Goal: Information Seeking & Learning: Learn about a topic

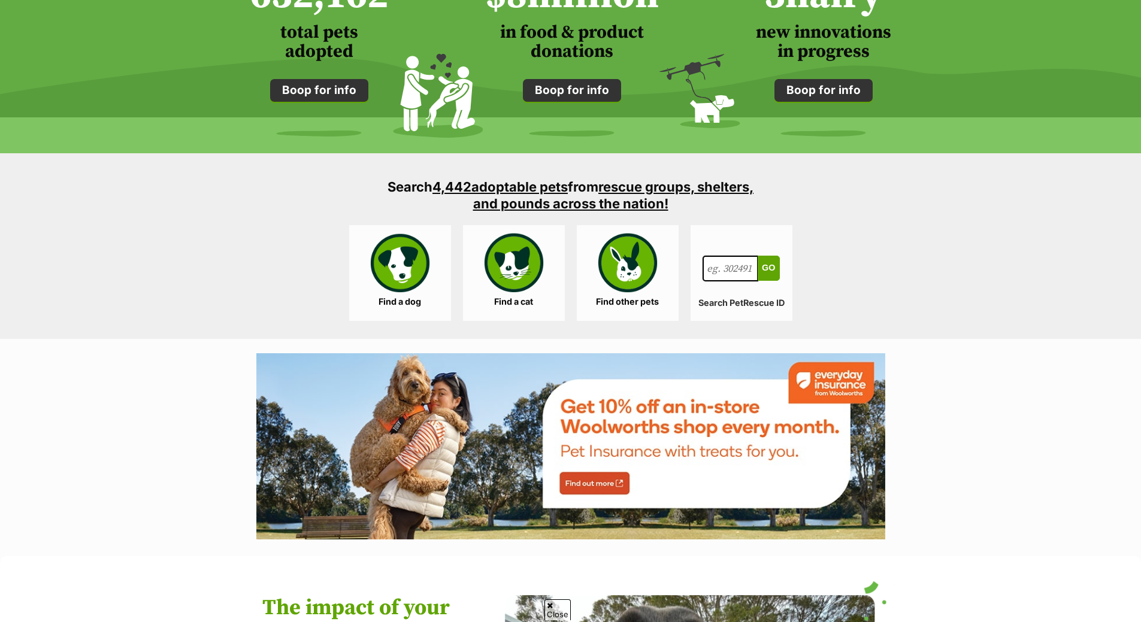
scroll to position [1018, 0]
drag, startPoint x: 425, startPoint y: 346, endPoint x: 424, endPoint y: 329, distance: 16.8
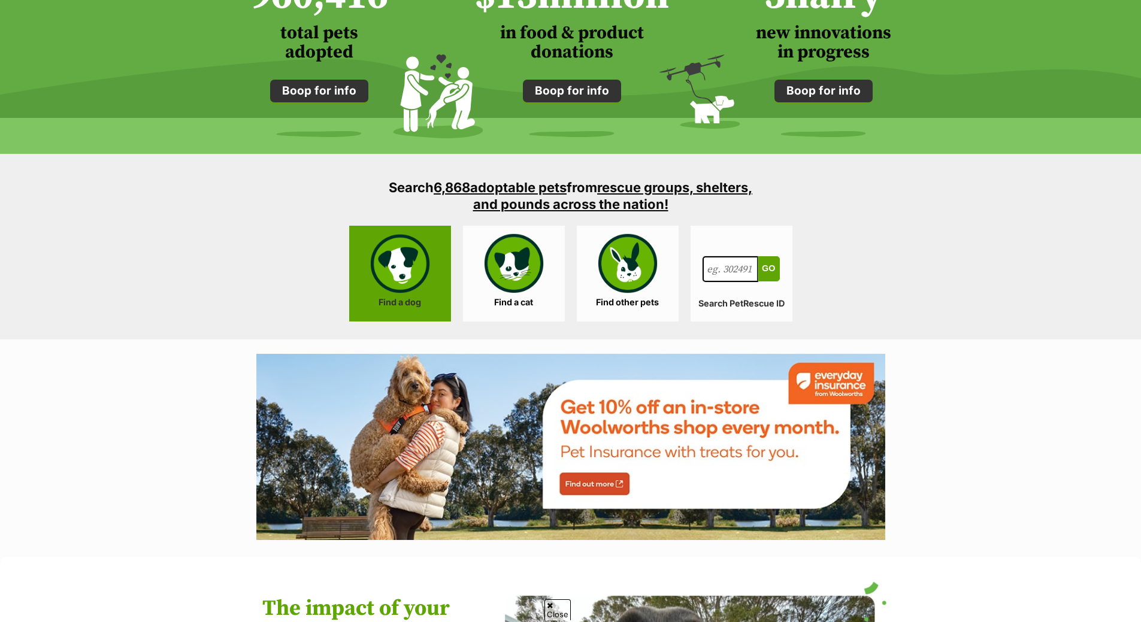
click at [420, 297] on link "Find a dog" at bounding box center [400, 274] width 102 height 96
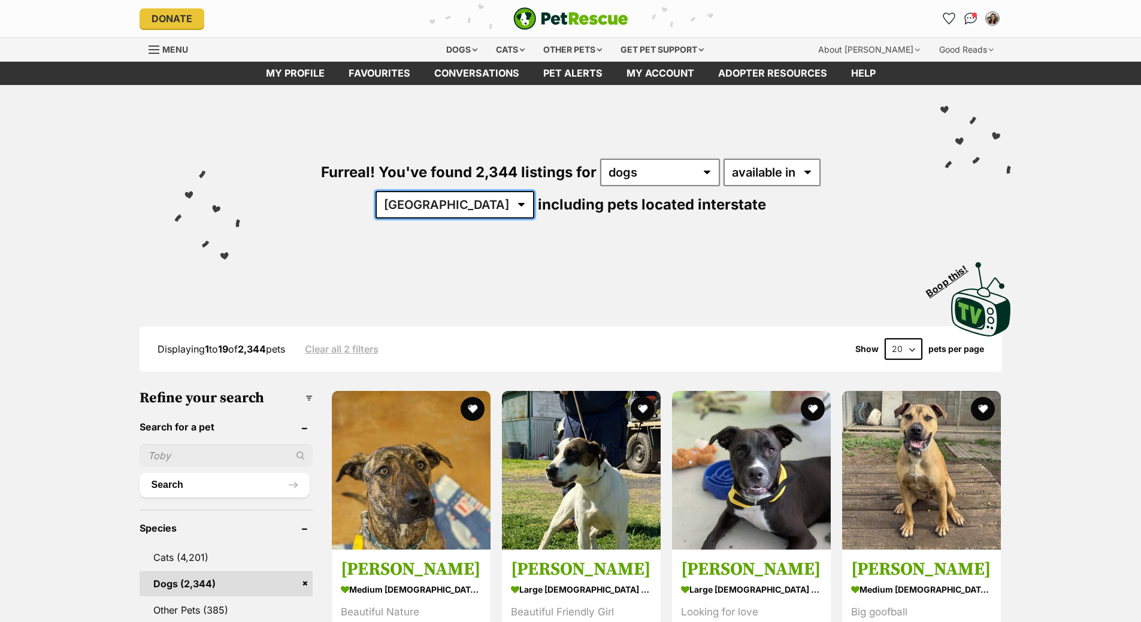
click at [534, 191] on select "Australia ACT NSW NT QLD SA TAS VIC WA" at bounding box center [455, 205] width 159 height 28
select select "VIC"
click at [534, 191] on select "Australia ACT NSW NT QLD SA TAS VIC WA" at bounding box center [455, 205] width 159 height 28
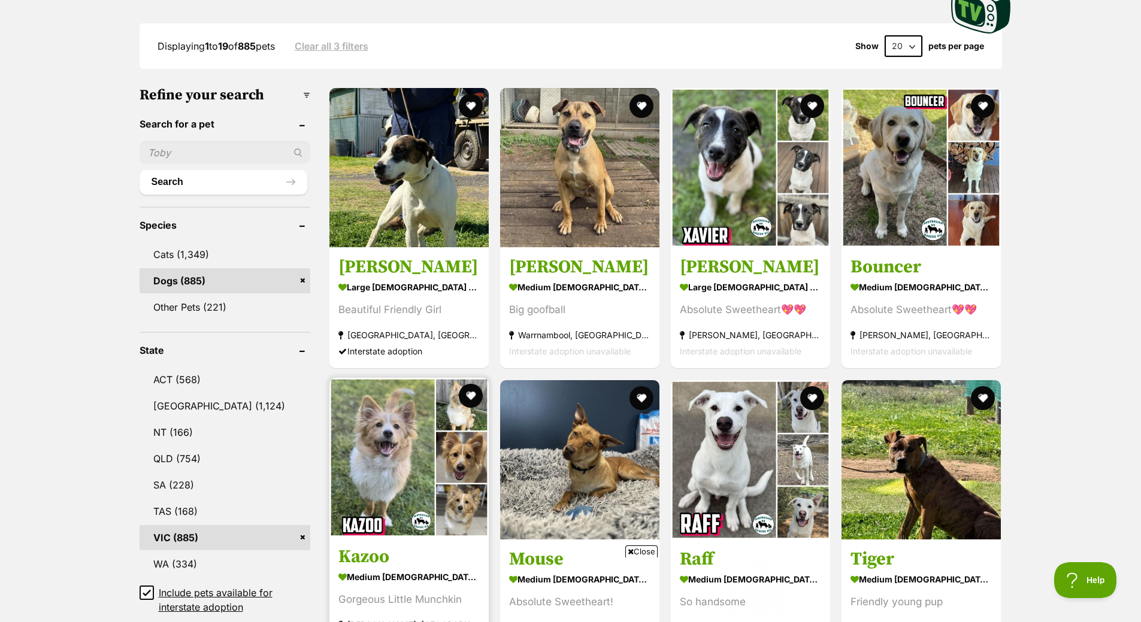
click at [397, 498] on img at bounding box center [408, 457] width 159 height 159
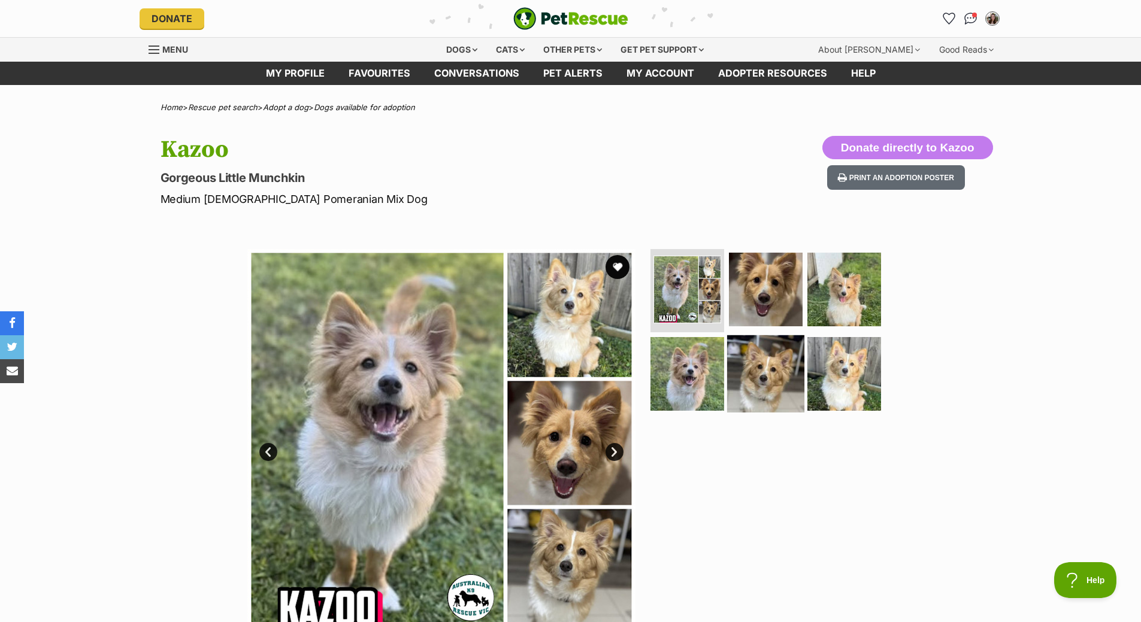
click at [771, 373] on img at bounding box center [765, 373] width 77 height 77
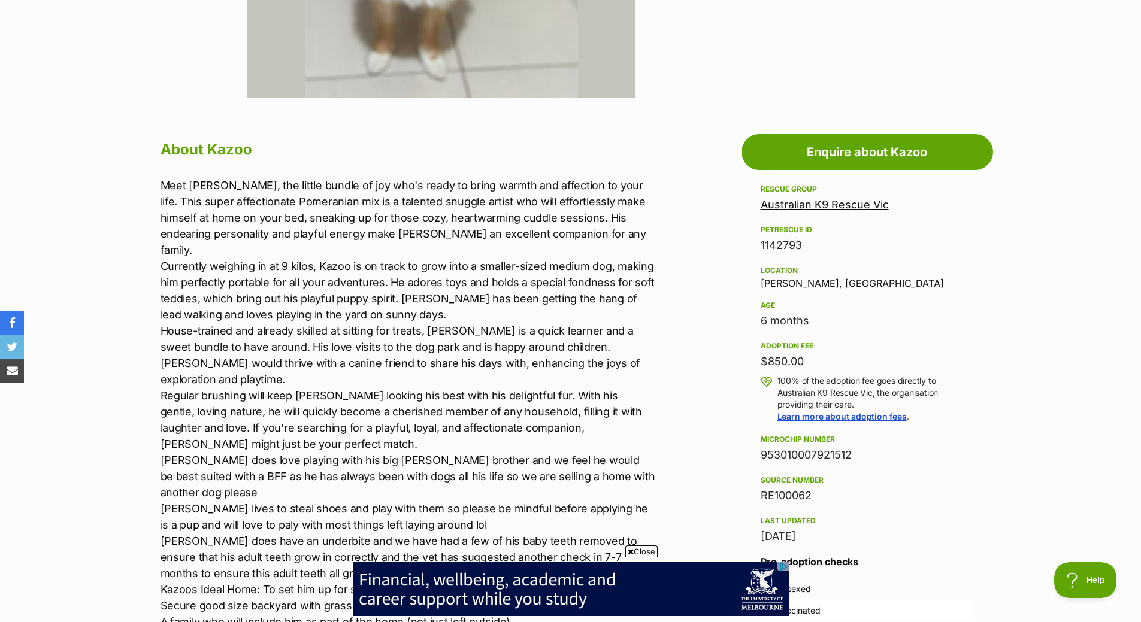
scroll to position [240, 0]
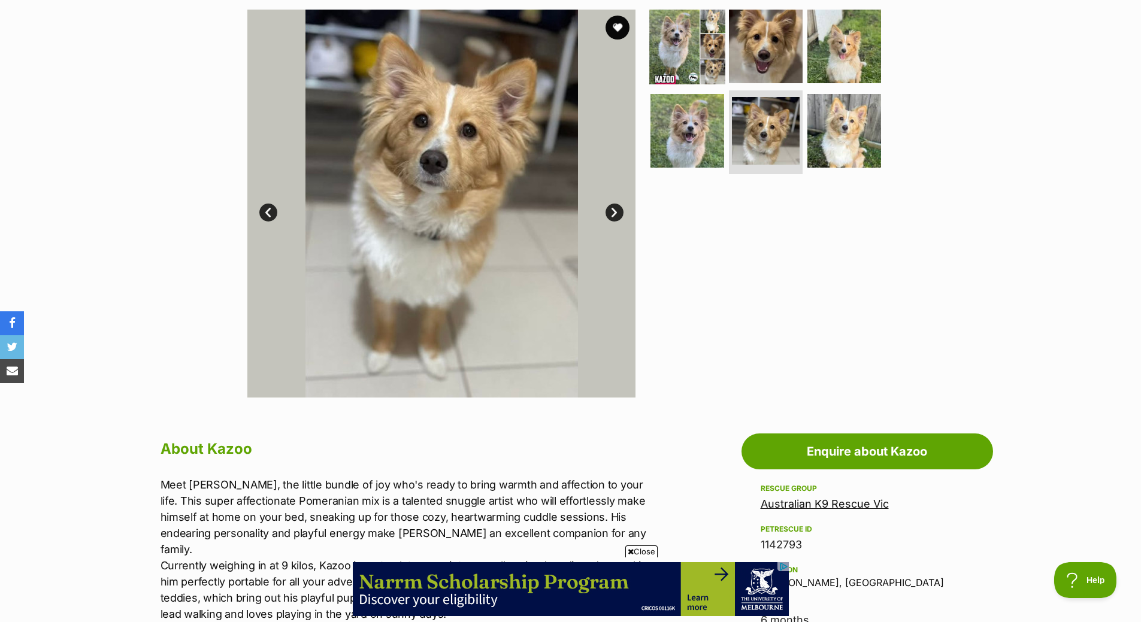
click at [682, 55] on img at bounding box center [687, 45] width 77 height 77
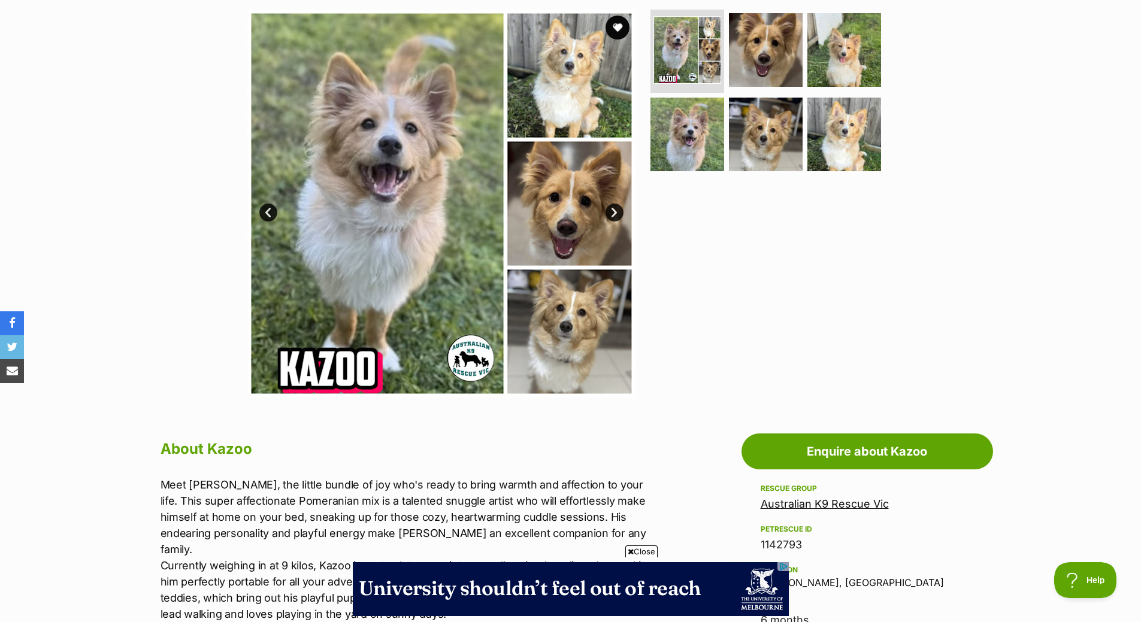
scroll to position [180, 0]
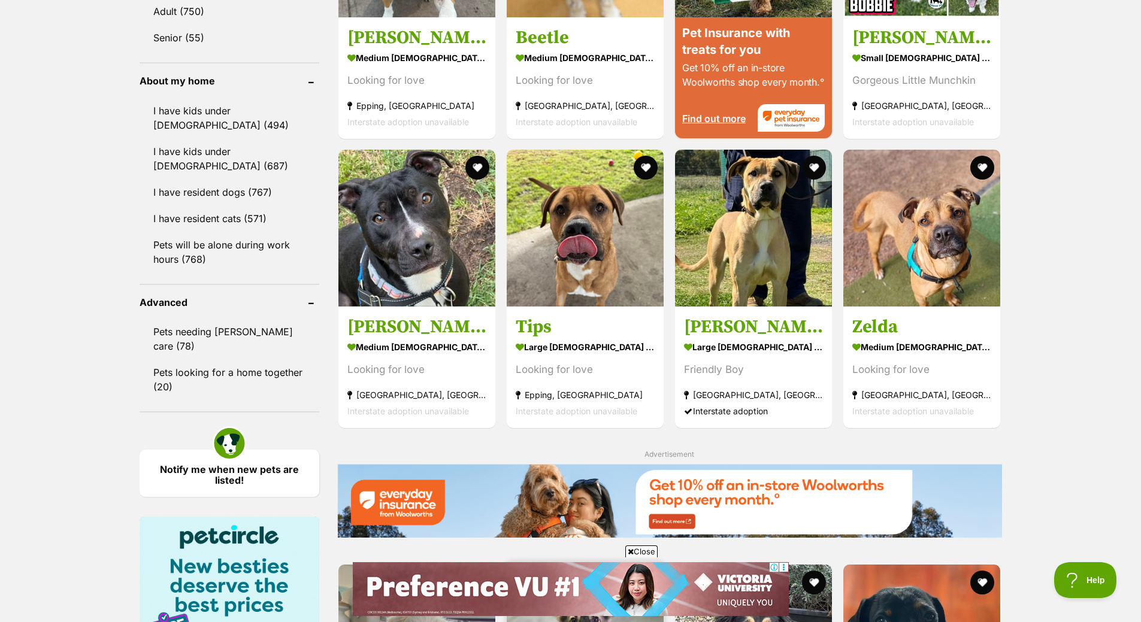
scroll to position [1557, 0]
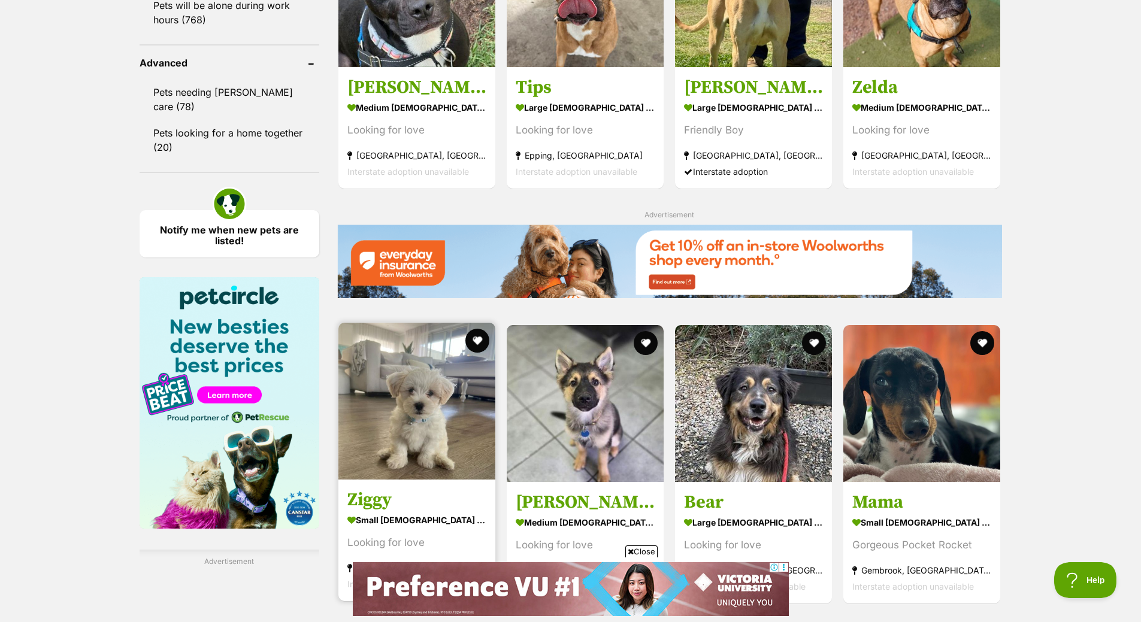
click at [399, 417] on img at bounding box center [416, 401] width 157 height 157
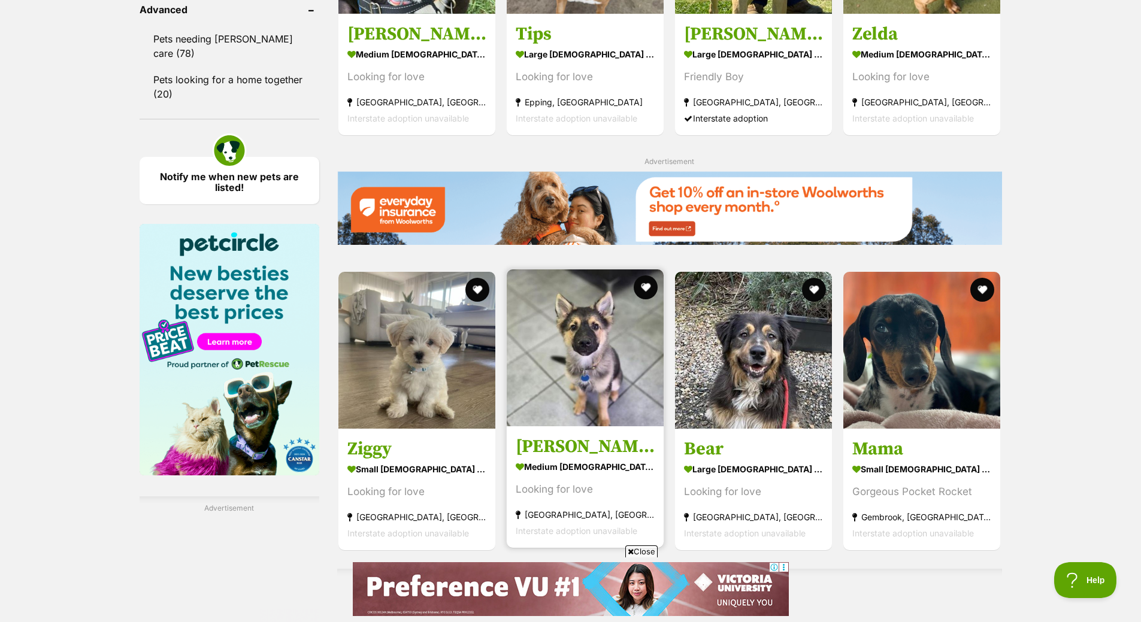
scroll to position [1671, 0]
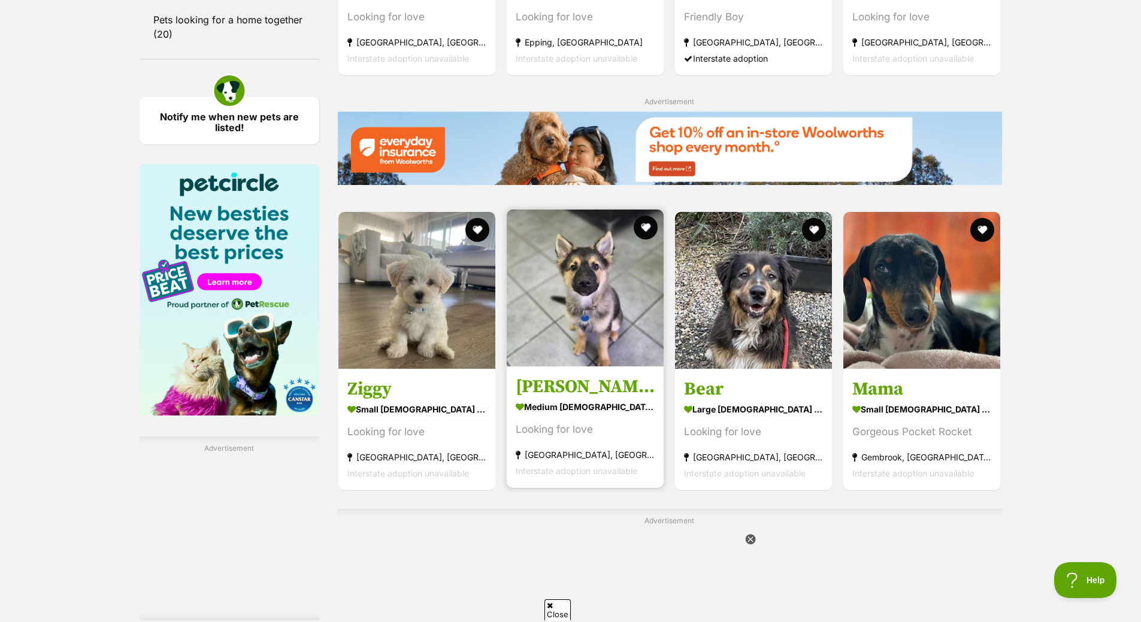
click at [586, 372] on link "Sherman medium male Dog Looking for love Cranbourne West, VIC Interstate adopti…" at bounding box center [585, 427] width 157 height 122
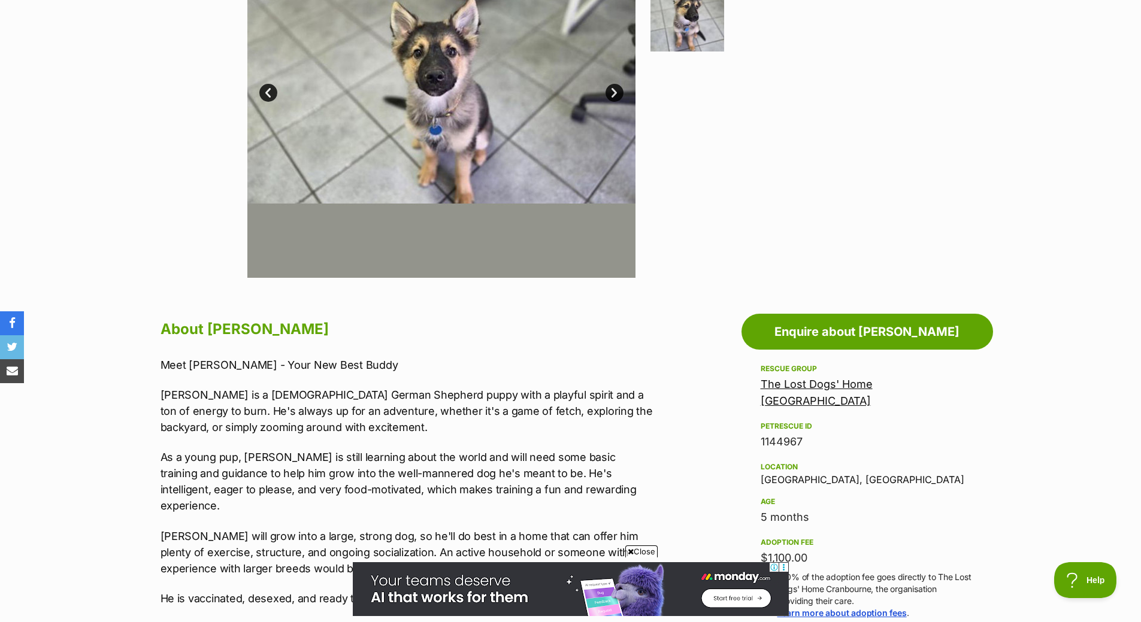
scroll to position [419, 0]
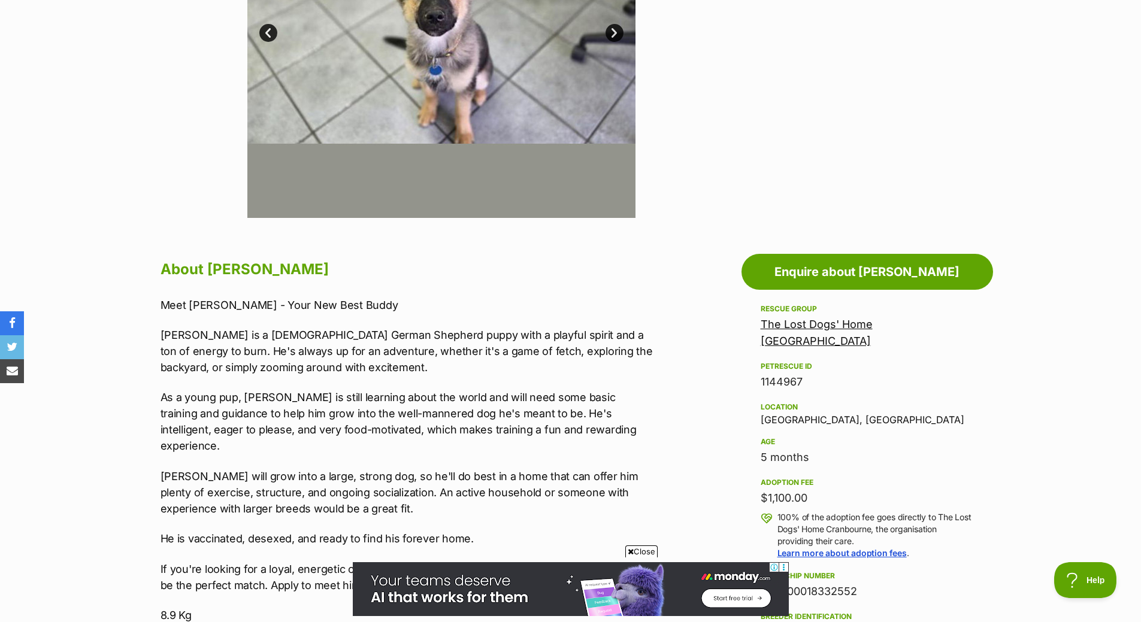
drag, startPoint x: 821, startPoint y: 482, endPoint x: 762, endPoint y: 480, distance: 58.7
click at [762, 490] on div "$1,100.00" at bounding box center [867, 498] width 213 height 17
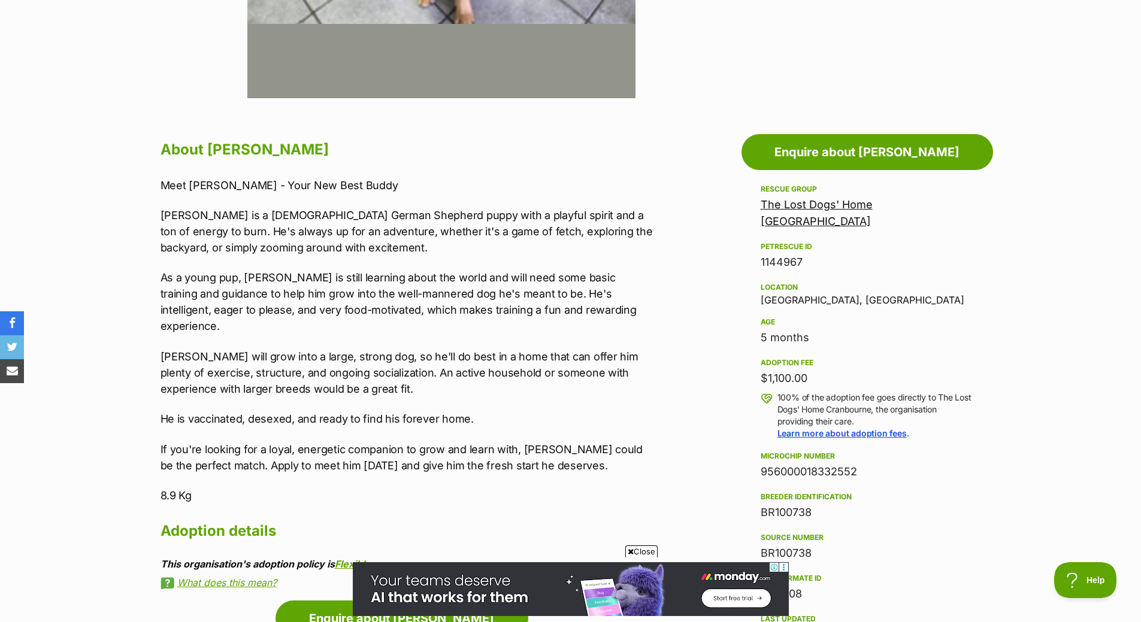
scroll to position [479, 0]
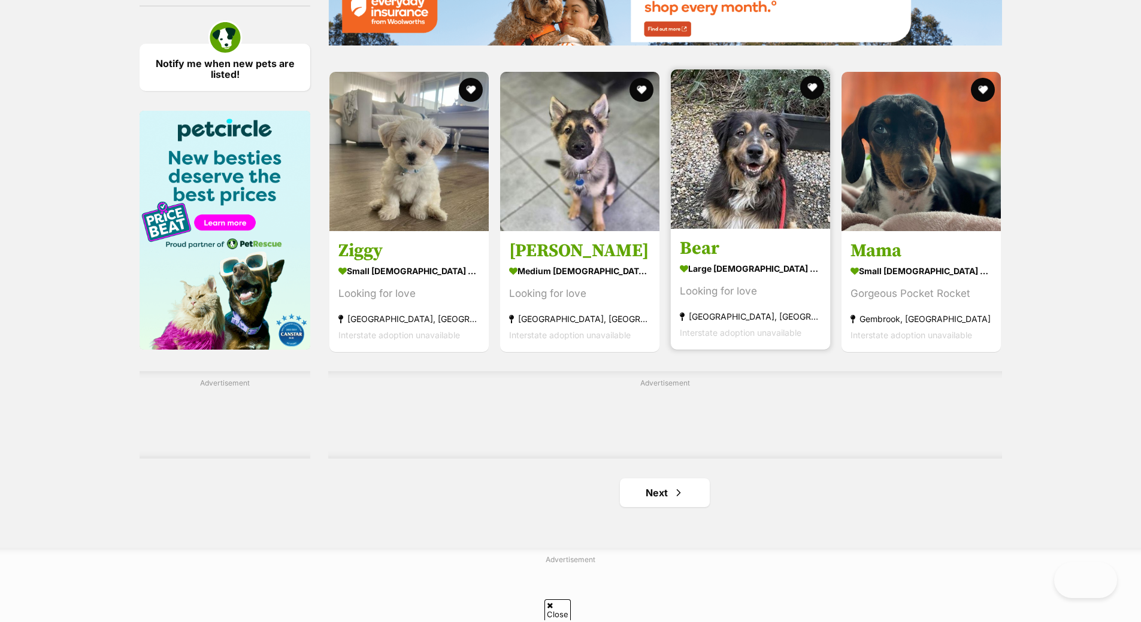
click at [694, 237] on link "Bear large [DEMOGRAPHIC_DATA] Dog Looking for love [GEOGRAPHIC_DATA], [GEOGRAPH…" at bounding box center [750, 289] width 159 height 122
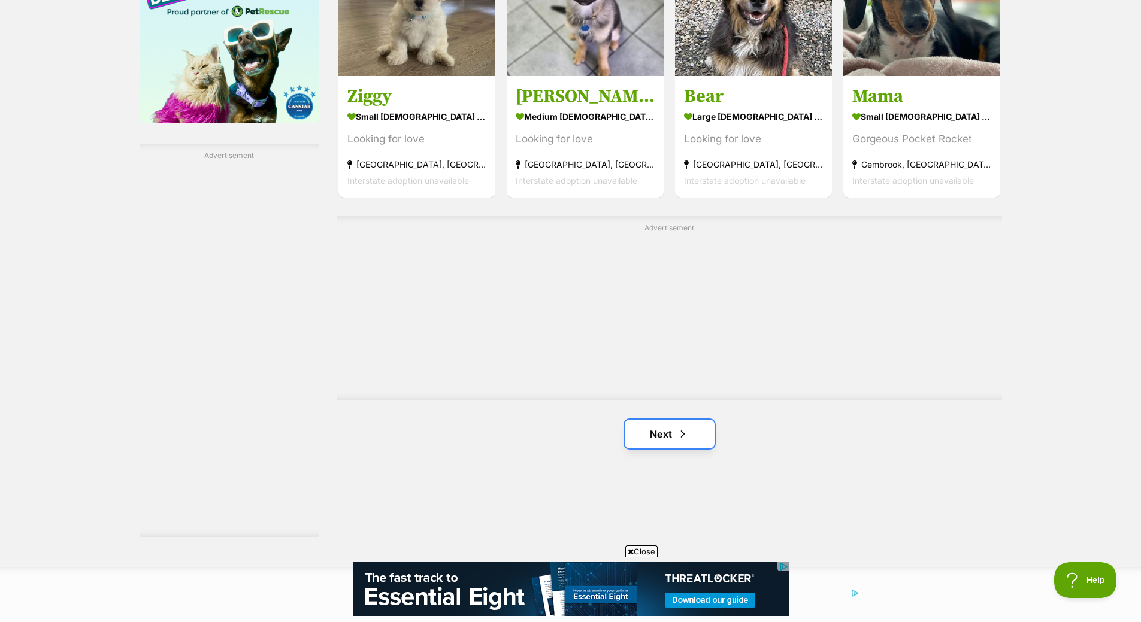
click at [677, 445] on link "Next" at bounding box center [670, 434] width 90 height 29
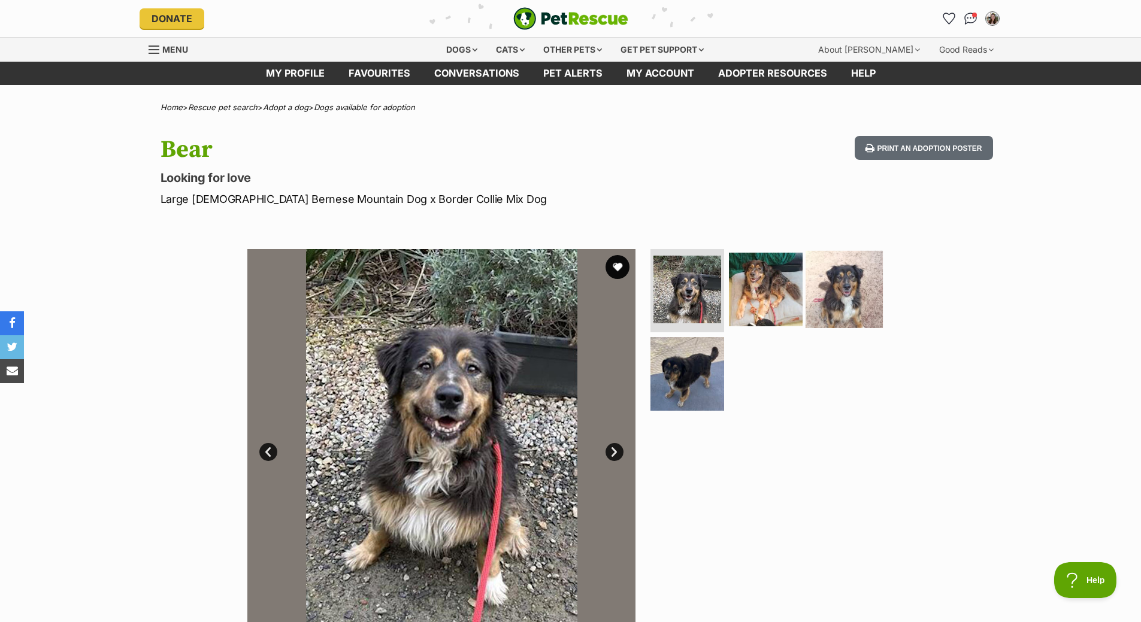
click at [844, 280] on img at bounding box center [844, 288] width 77 height 77
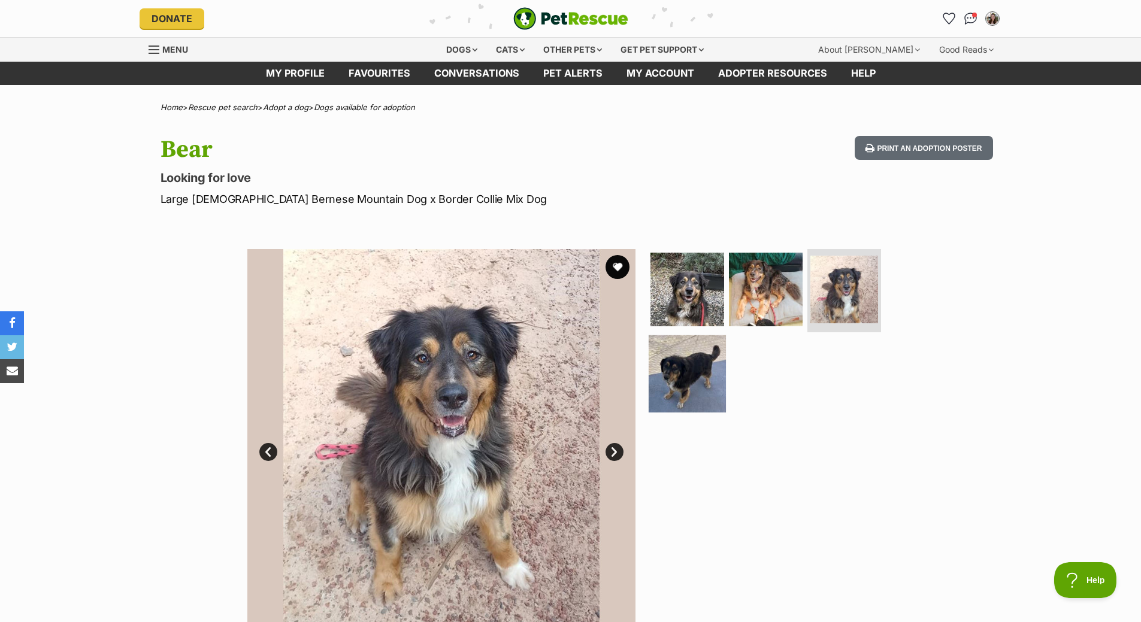
click at [691, 373] on img at bounding box center [687, 373] width 77 height 77
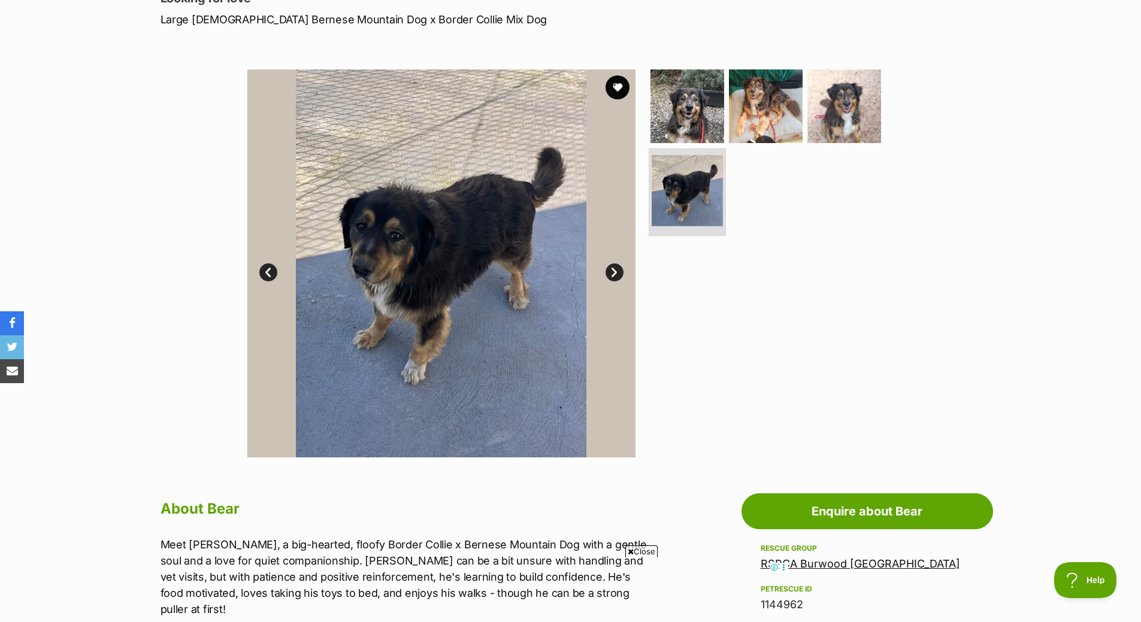
scroll to position [359, 0]
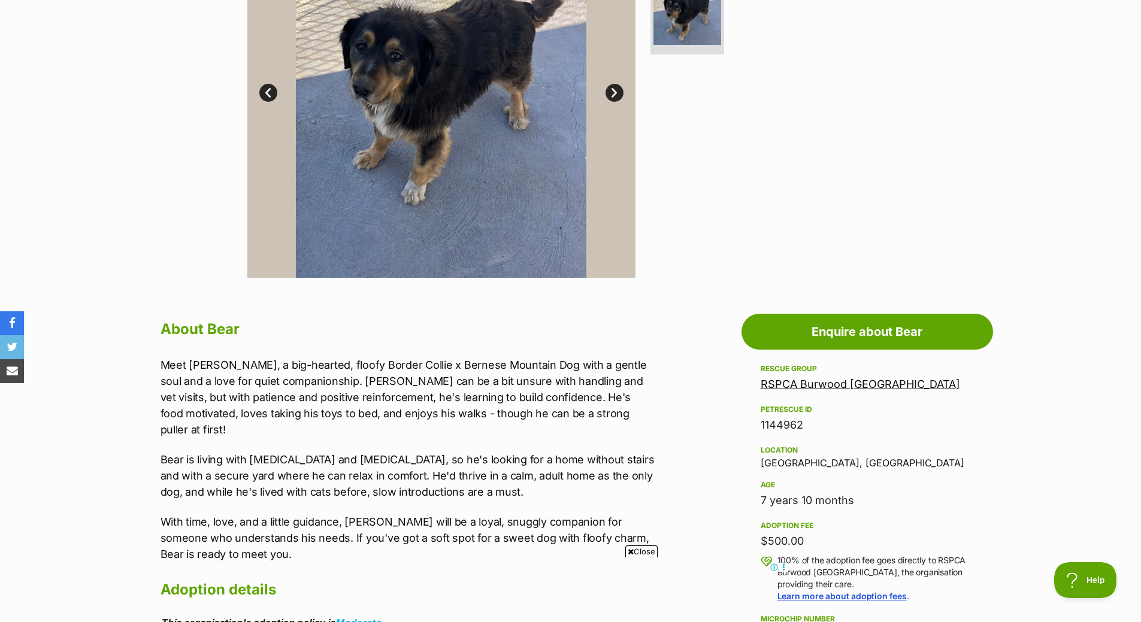
drag, startPoint x: 750, startPoint y: 503, endPoint x: 870, endPoint y: 504, distance: 119.8
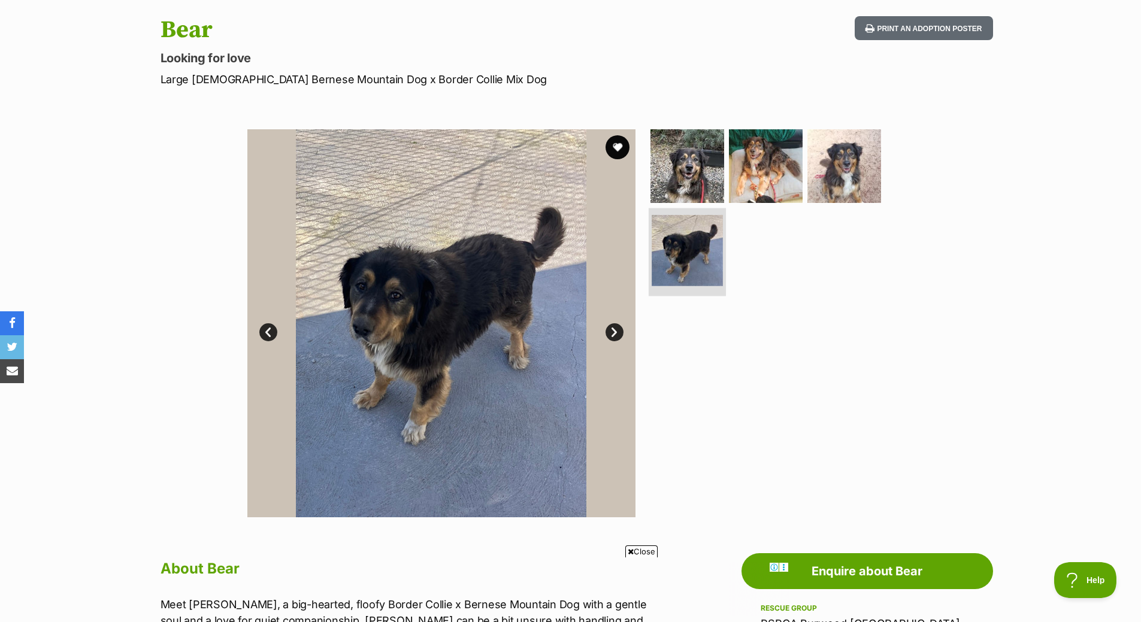
click at [665, 267] on img at bounding box center [687, 250] width 71 height 71
click at [683, 184] on img at bounding box center [687, 165] width 77 height 77
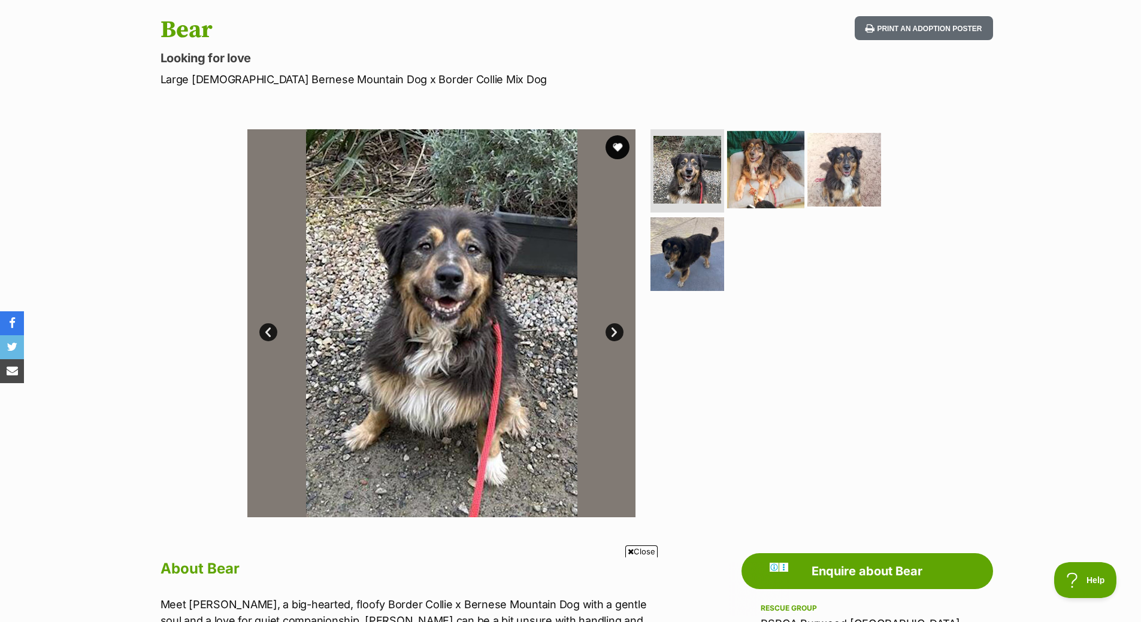
click at [752, 165] on img at bounding box center [765, 169] width 77 height 77
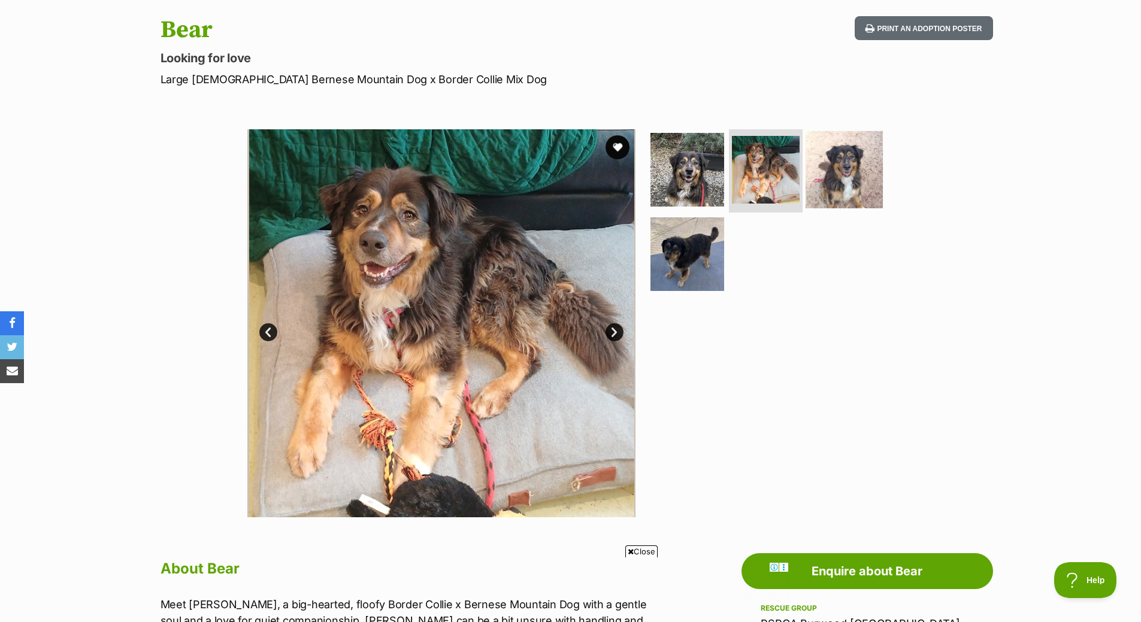
click at [814, 165] on img at bounding box center [844, 169] width 77 height 77
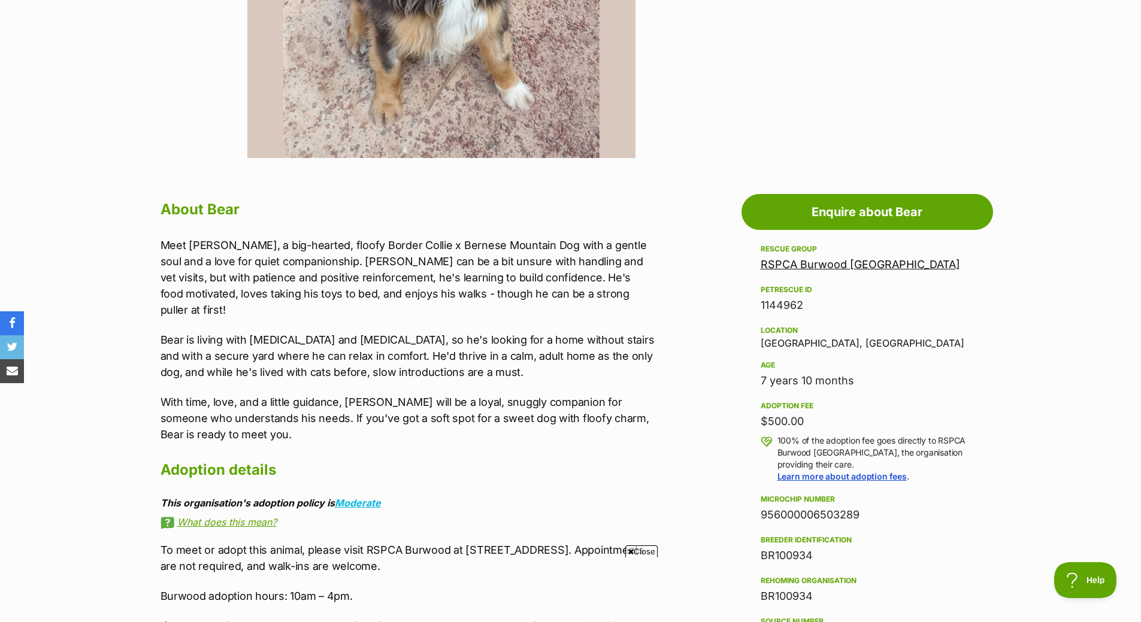
scroll to position [0, 0]
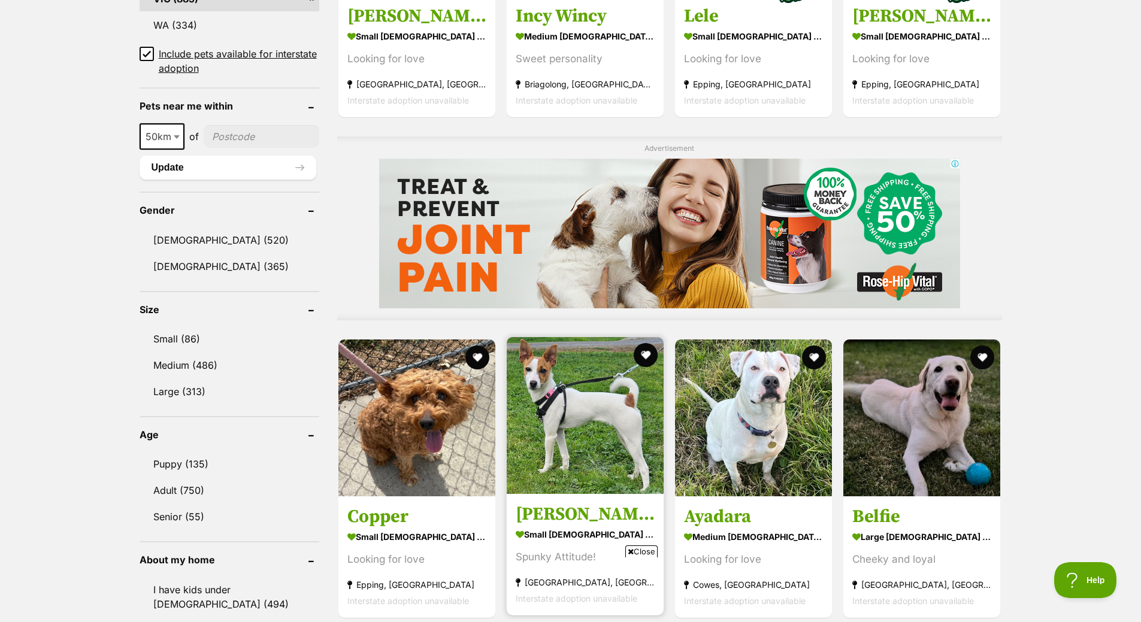
click at [570, 455] on img at bounding box center [585, 415] width 157 height 157
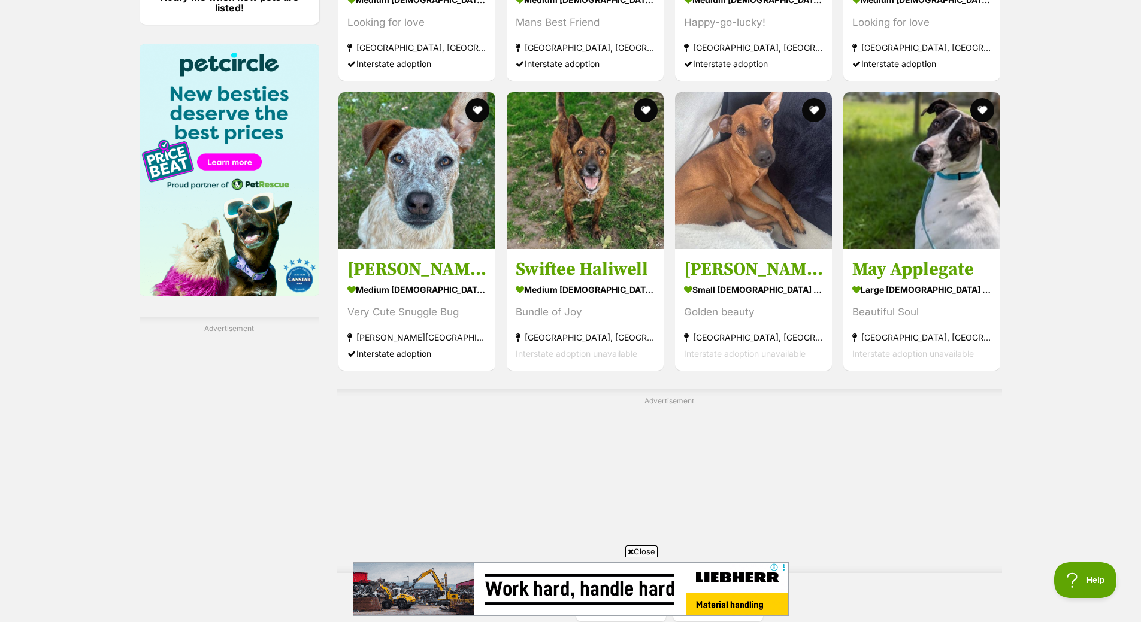
scroll to position [1970, 0]
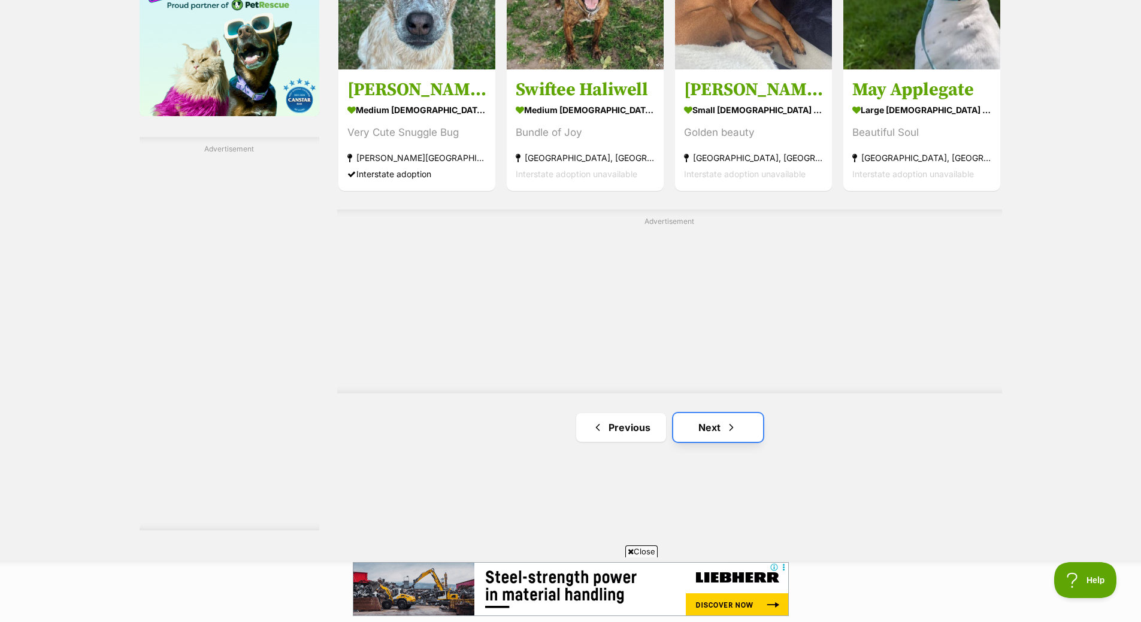
click at [720, 420] on link "Next" at bounding box center [718, 427] width 90 height 29
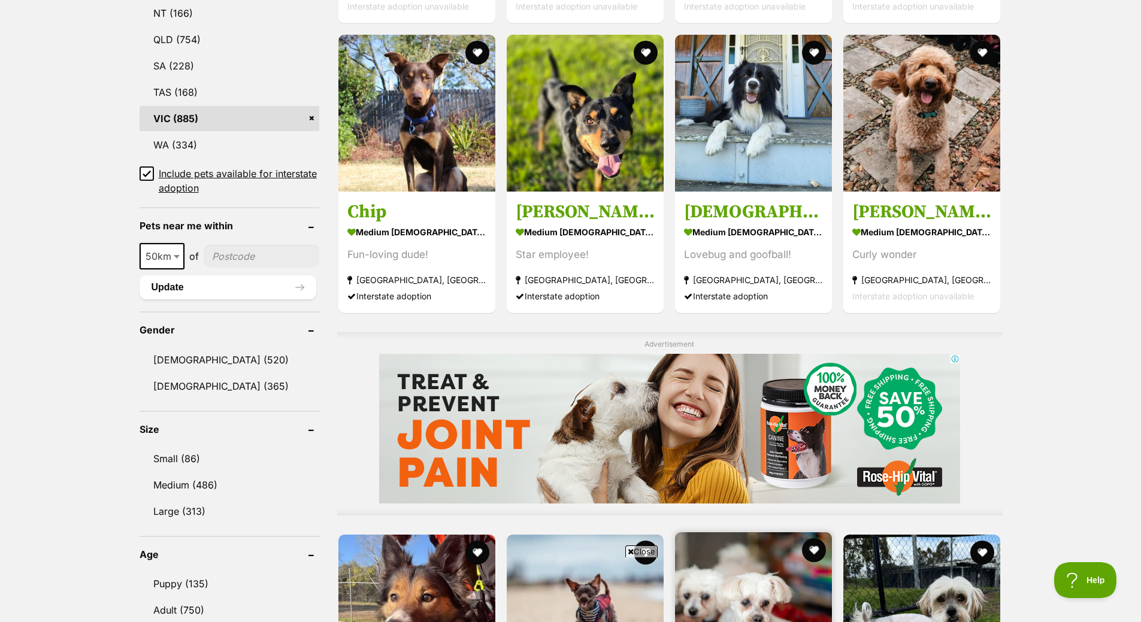
scroll to position [898, 0]
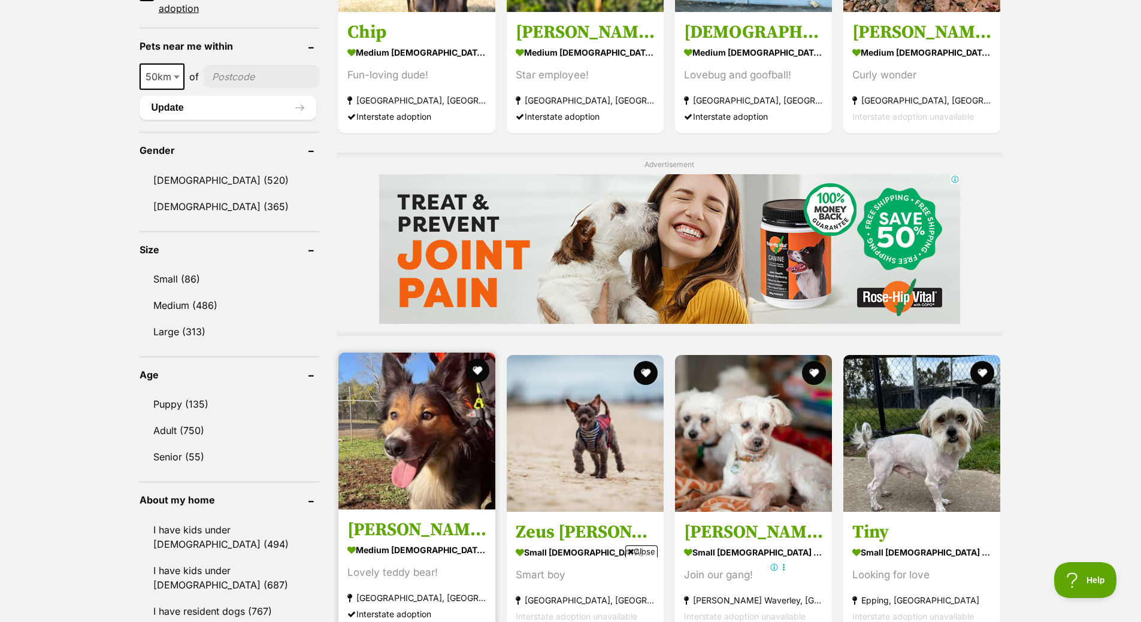
click at [415, 507] on img at bounding box center [416, 431] width 157 height 157
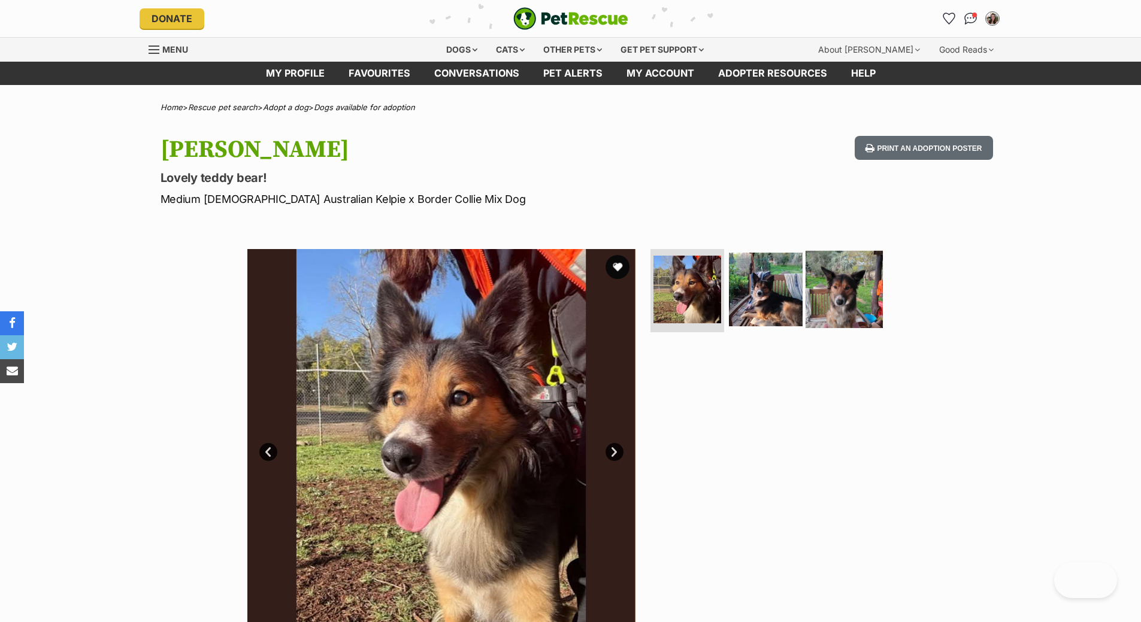
click at [842, 310] on img at bounding box center [844, 288] width 77 height 77
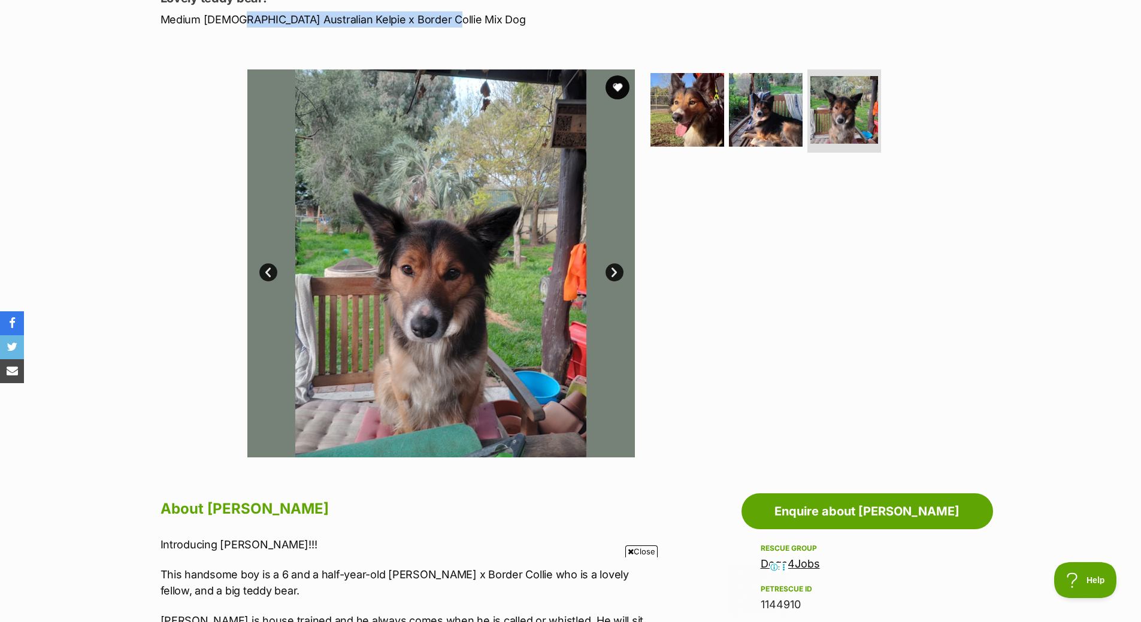
drag, startPoint x: 231, startPoint y: 18, endPoint x: 448, endPoint y: 17, distance: 217.4
click at [448, 17] on p "Medium Male Australian Kelpie x Border Collie Mix Dog" at bounding box center [414, 19] width 507 height 16
click at [749, 105] on img at bounding box center [765, 109] width 77 height 77
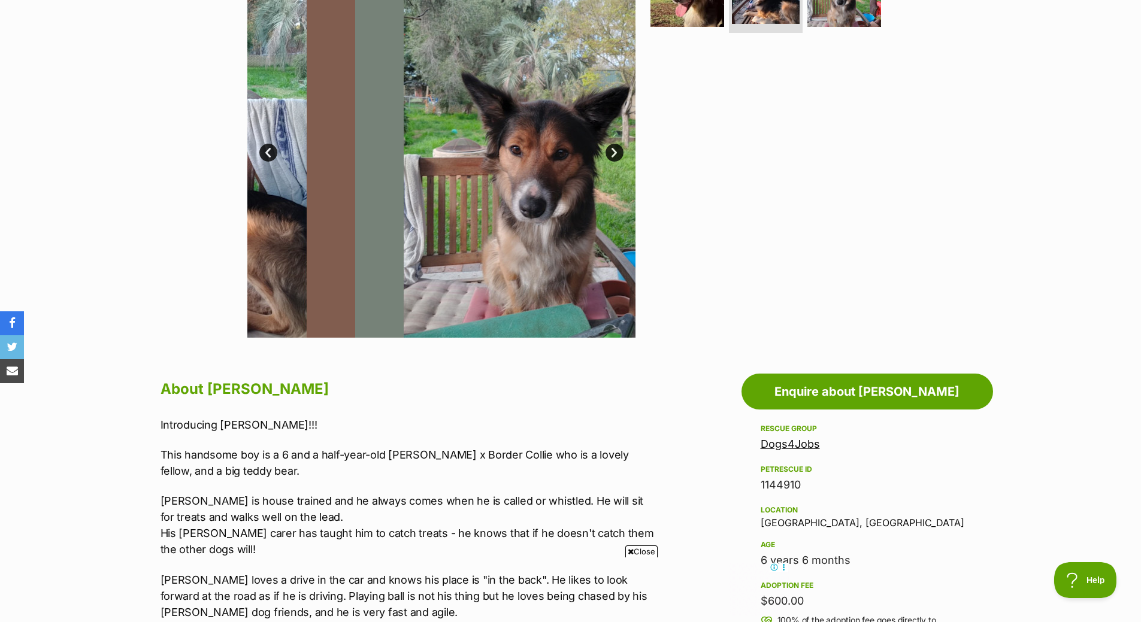
scroll to position [479, 0]
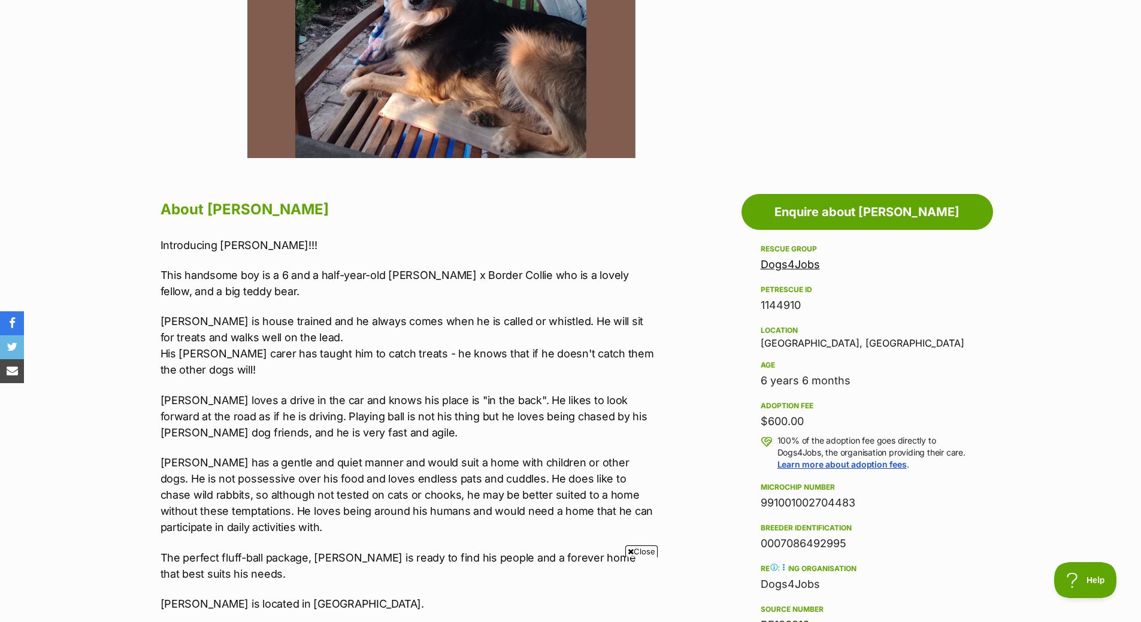
drag, startPoint x: 816, startPoint y: 385, endPoint x: 875, endPoint y: 382, distance: 58.8
click at [875, 382] on aside "Rescue group Dogs4Jobs PetRescue ID 1144910 Location Melbourne, VIC Age 6 years…" at bounding box center [868, 542] width 252 height 600
drag, startPoint x: 220, startPoint y: 468, endPoint x: 506, endPoint y: 437, distance: 288.0
click at [506, 437] on div "Introducing Gus!!! This handsome boy is a 6 and a half-year-old Kelpie x Border…" at bounding box center [408, 424] width 495 height 375
click at [447, 418] on p "Gus loves a drive in the car and knows his place is "in the back". He likes to …" at bounding box center [408, 416] width 495 height 49
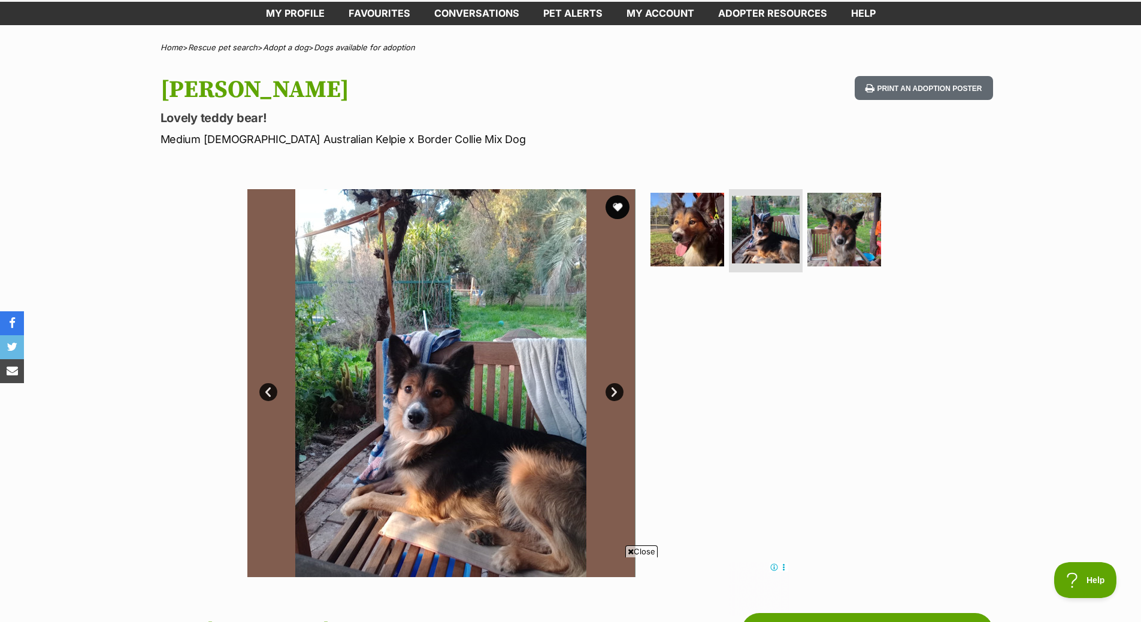
scroll to position [0, 0]
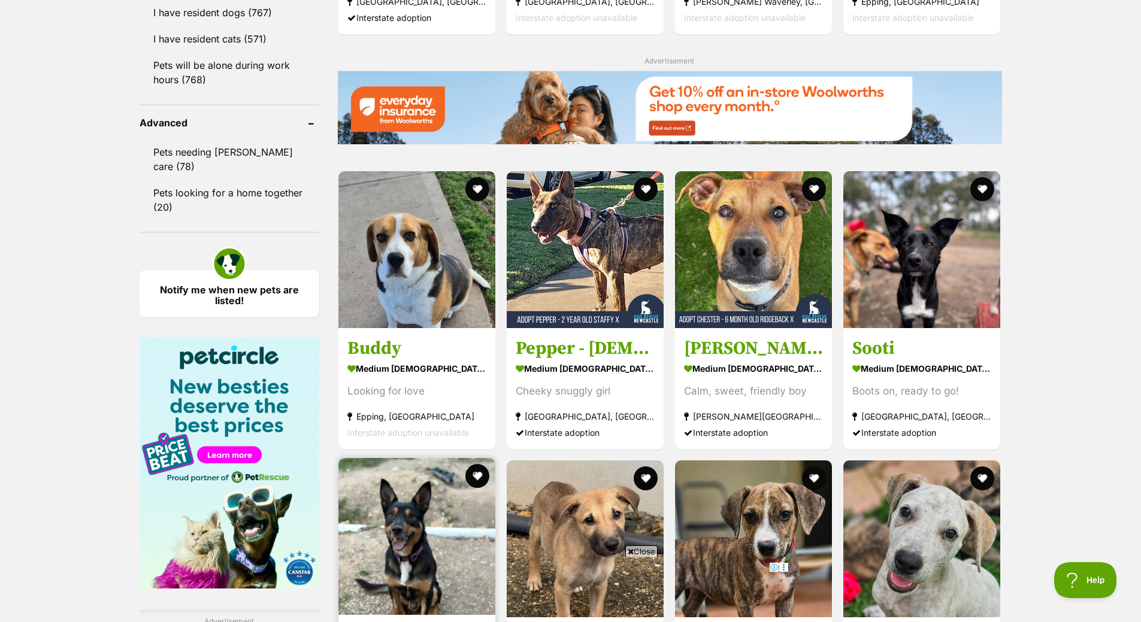
scroll to position [1617, 0]
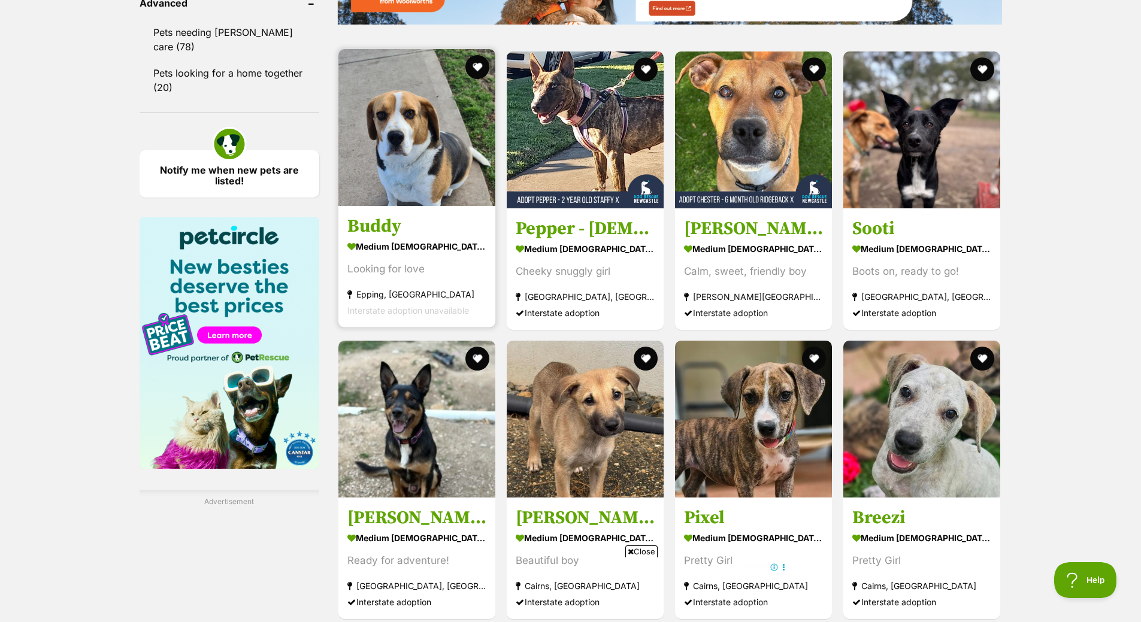
click at [437, 208] on article "1144907 Buddy medium male Dog Looking for love Epping, VIC Interstate adoption …" at bounding box center [416, 188] width 159 height 281
click at [402, 173] on img at bounding box center [416, 127] width 157 height 157
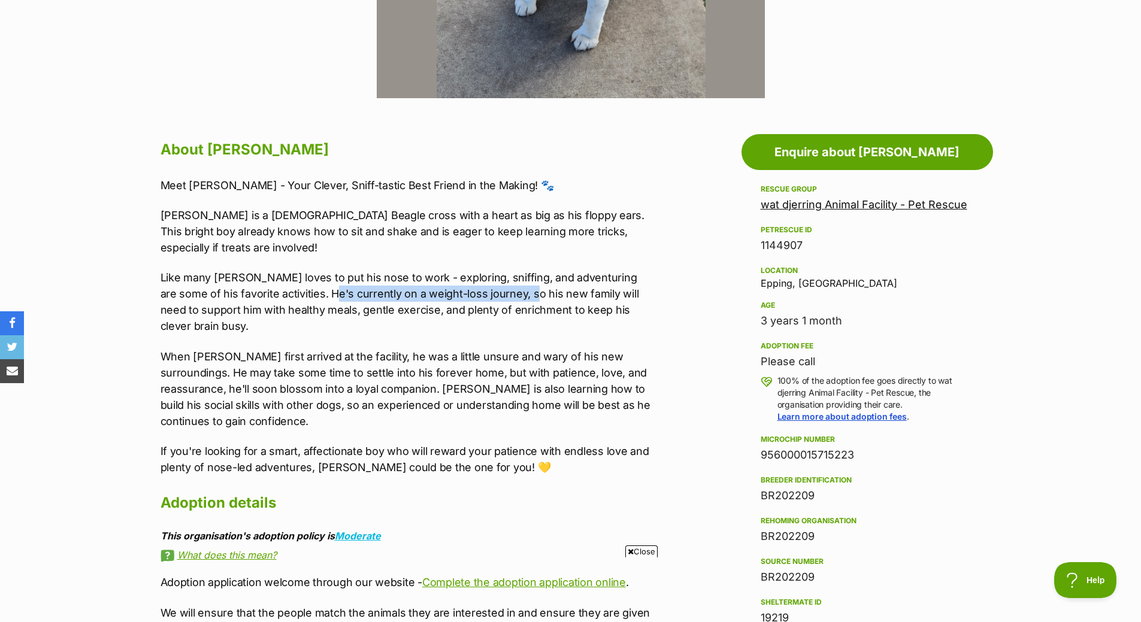
drag, startPoint x: 315, startPoint y: 291, endPoint x: 514, endPoint y: 289, distance: 198.9
click at [514, 290] on p "Like many [PERSON_NAME] loves to put his nose to work - exploring, sniffing, an…" at bounding box center [408, 302] width 495 height 65
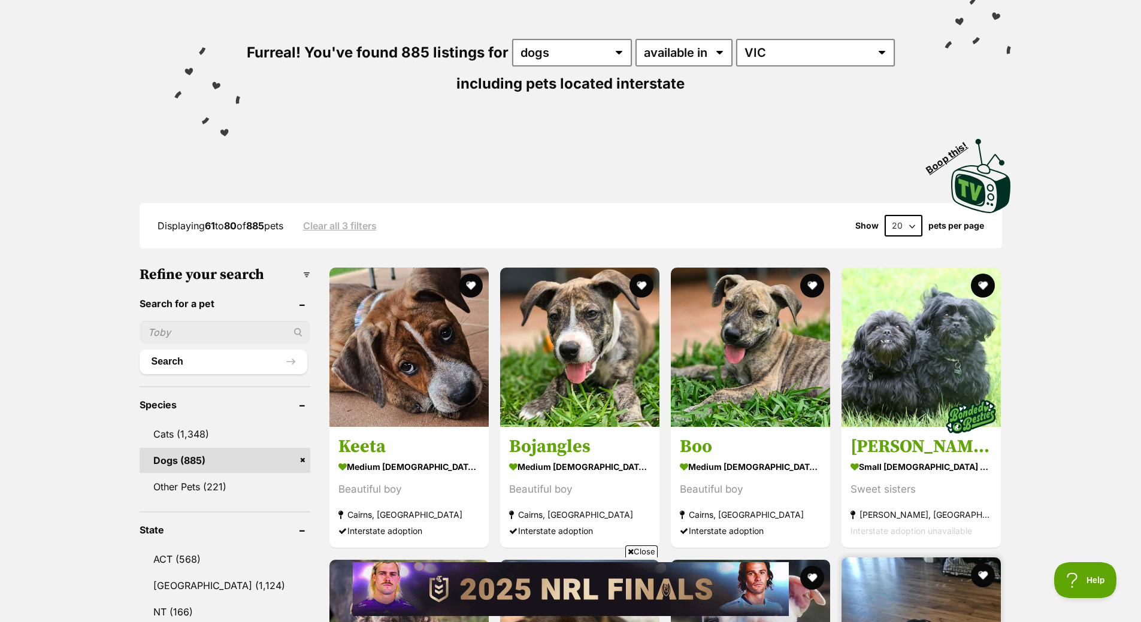
scroll to position [359, 0]
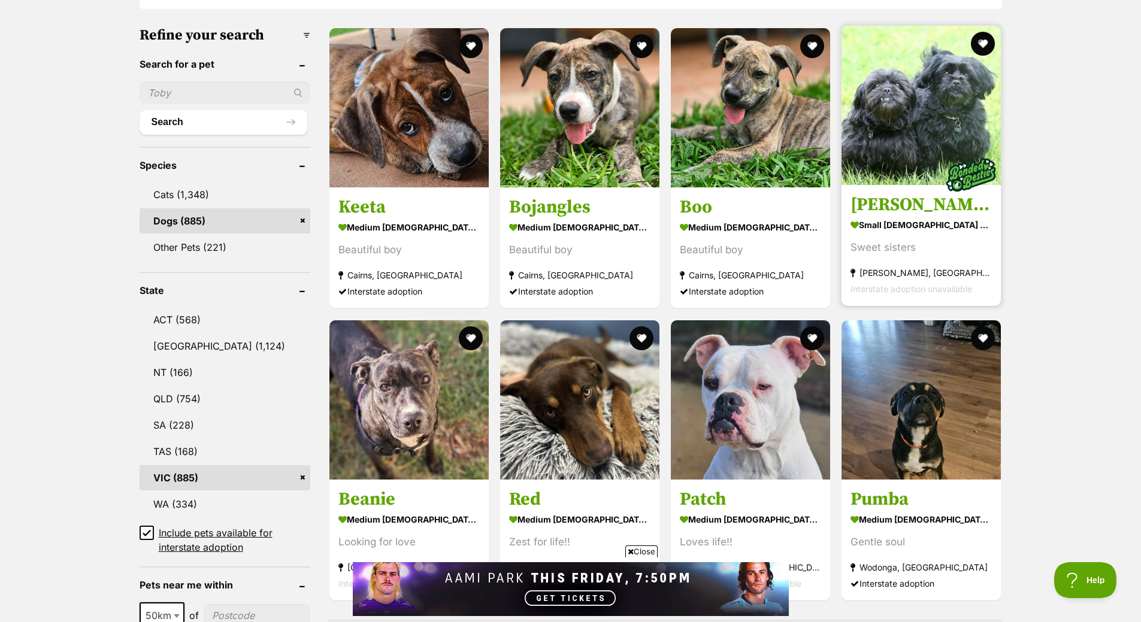
click at [940, 183] on img at bounding box center [921, 105] width 159 height 159
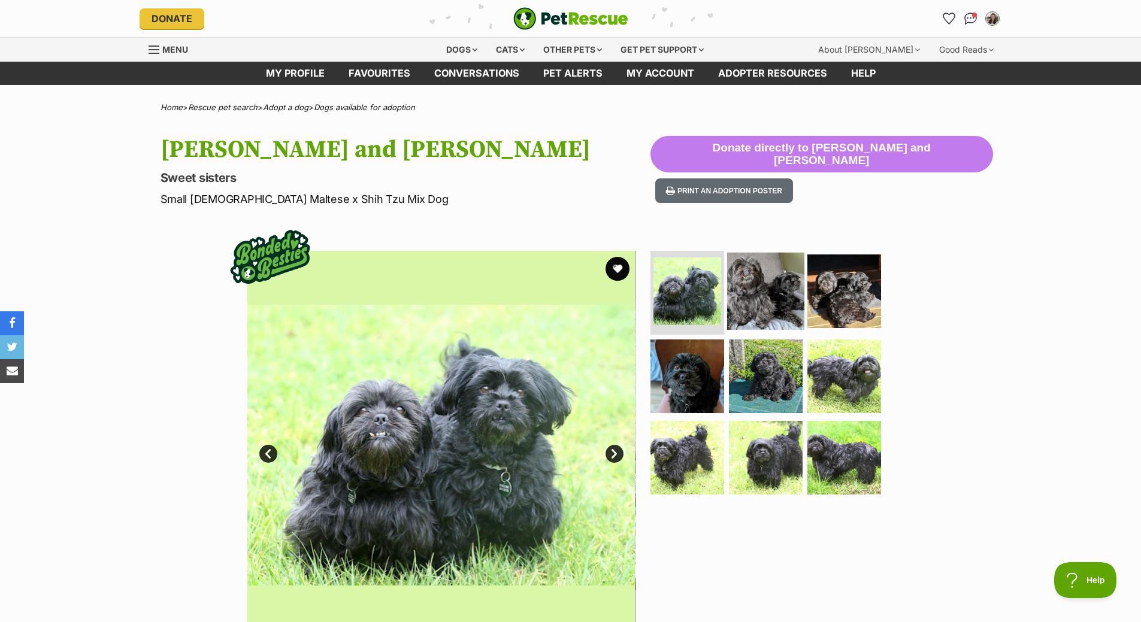
click at [768, 293] on img at bounding box center [765, 291] width 77 height 77
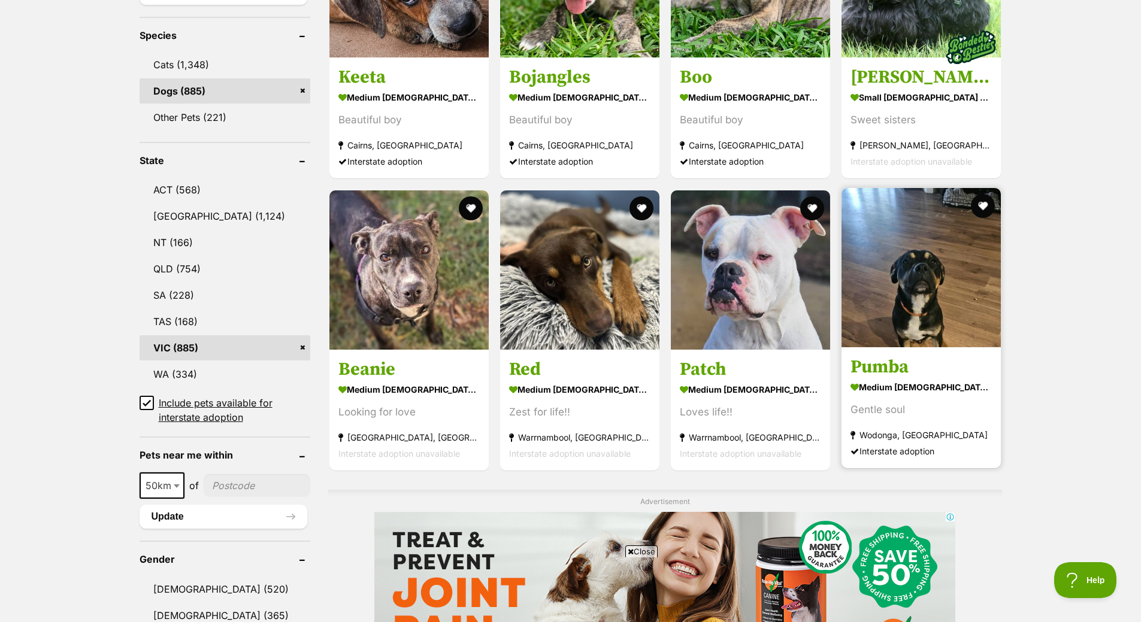
click at [940, 305] on img at bounding box center [921, 267] width 159 height 159
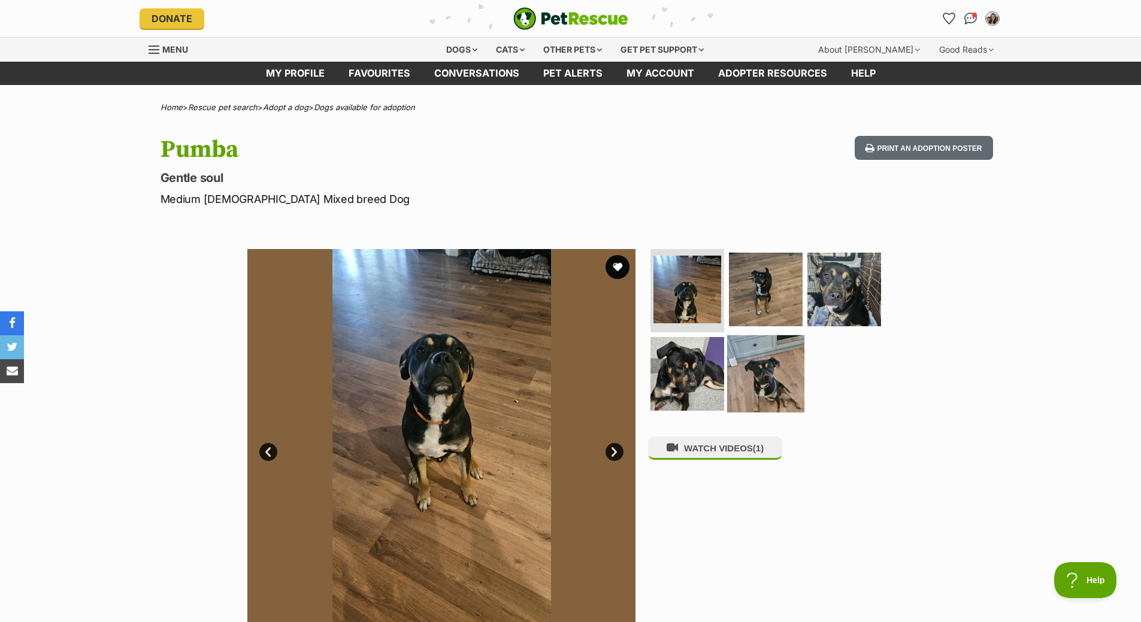
click at [781, 367] on img at bounding box center [765, 373] width 77 height 77
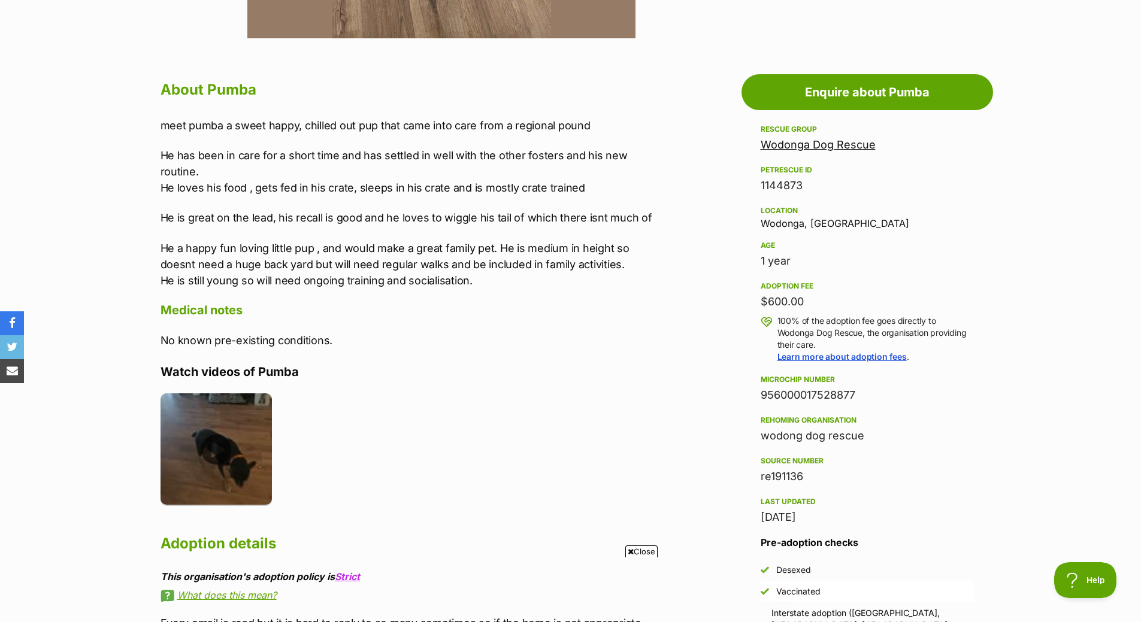
click at [216, 453] on img at bounding box center [217, 450] width 112 height 112
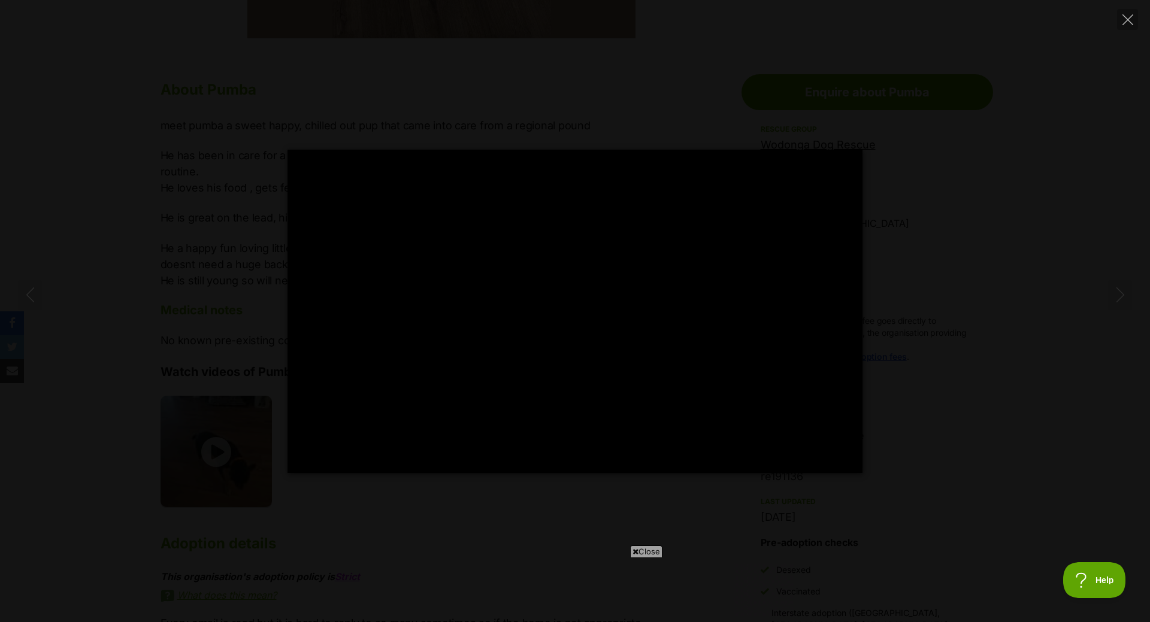
type input "100"
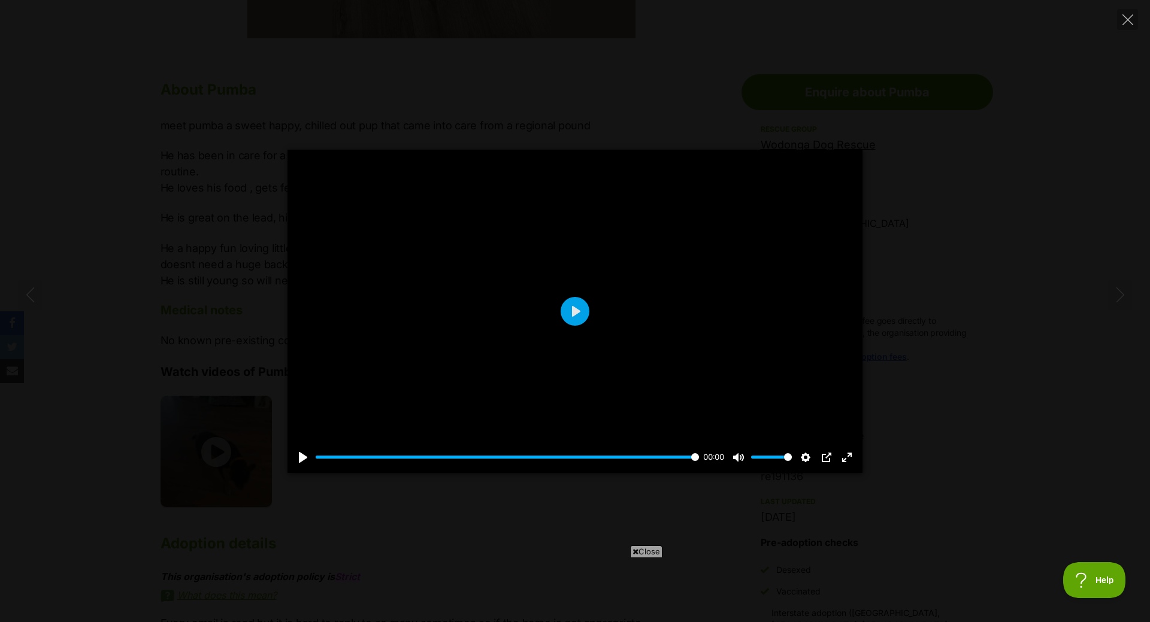
click at [414, 71] on div "Pause Play % buffered 00:00 00:00 Unmute Mute Disable captions Enable captions …" at bounding box center [575, 311] width 1150 height 622
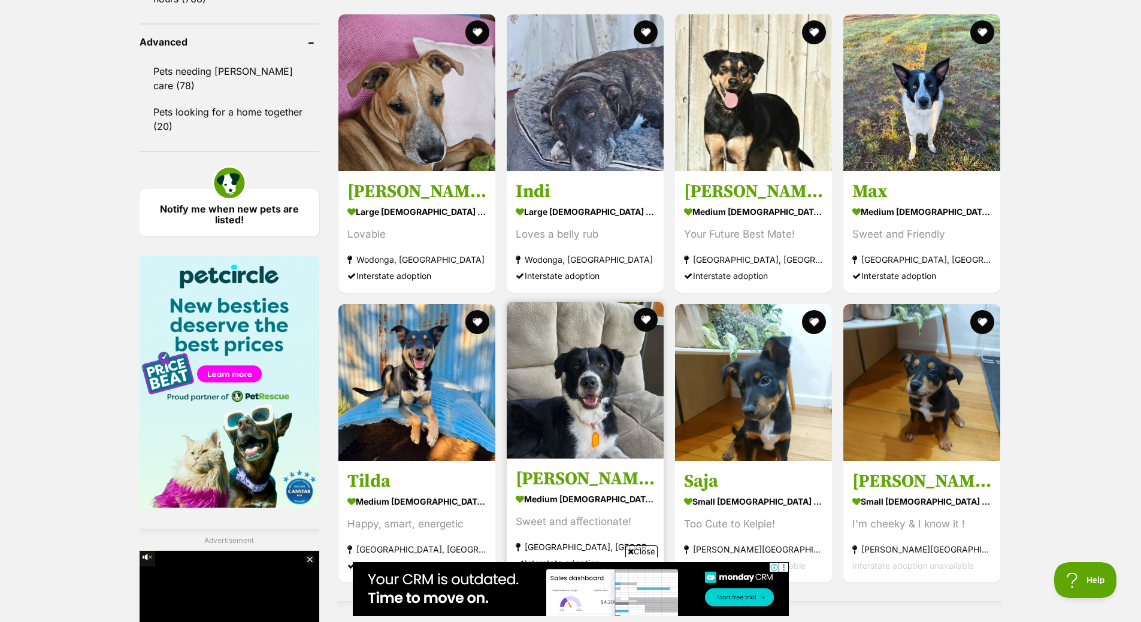
scroll to position [1698, 0]
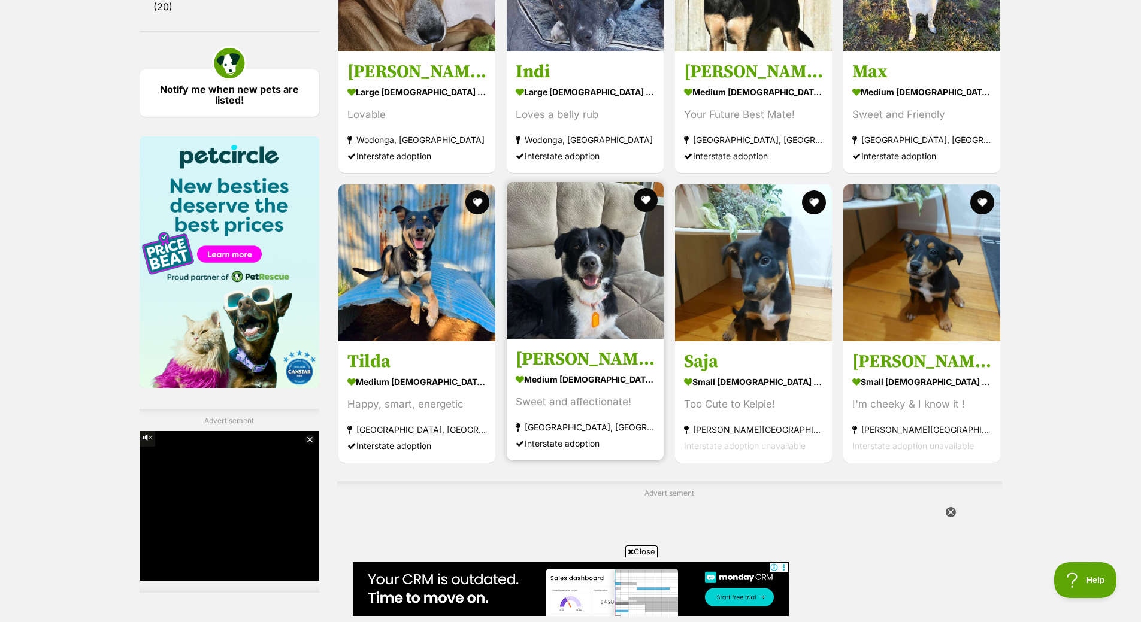
click at [570, 291] on img at bounding box center [585, 260] width 157 height 157
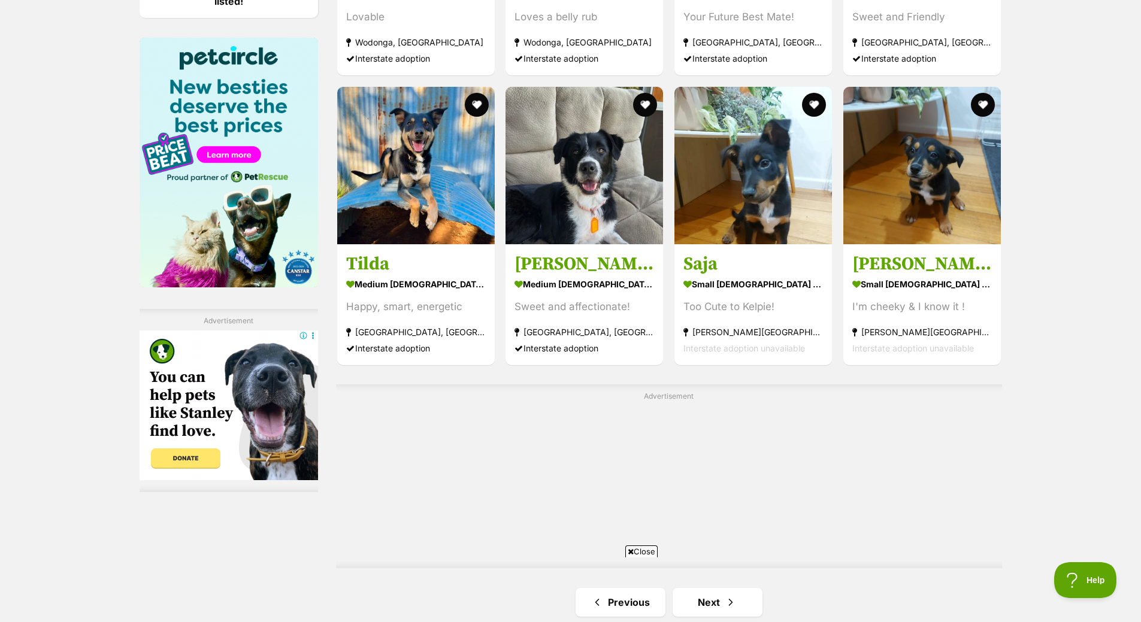
scroll to position [2037, 0]
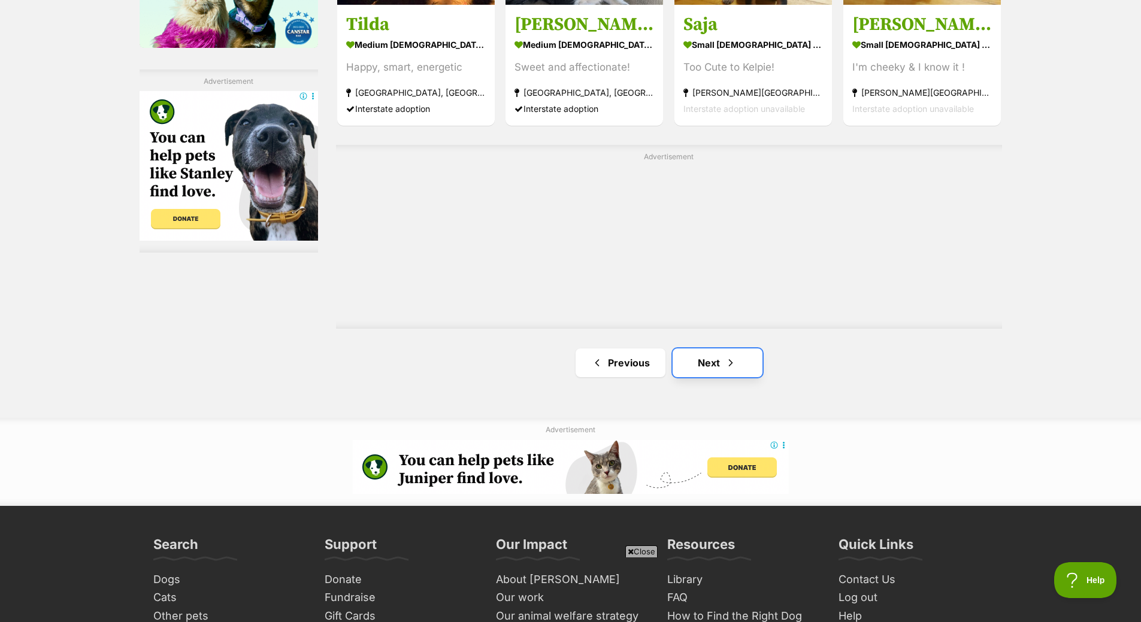
click at [736, 371] on link "Next" at bounding box center [718, 363] width 90 height 29
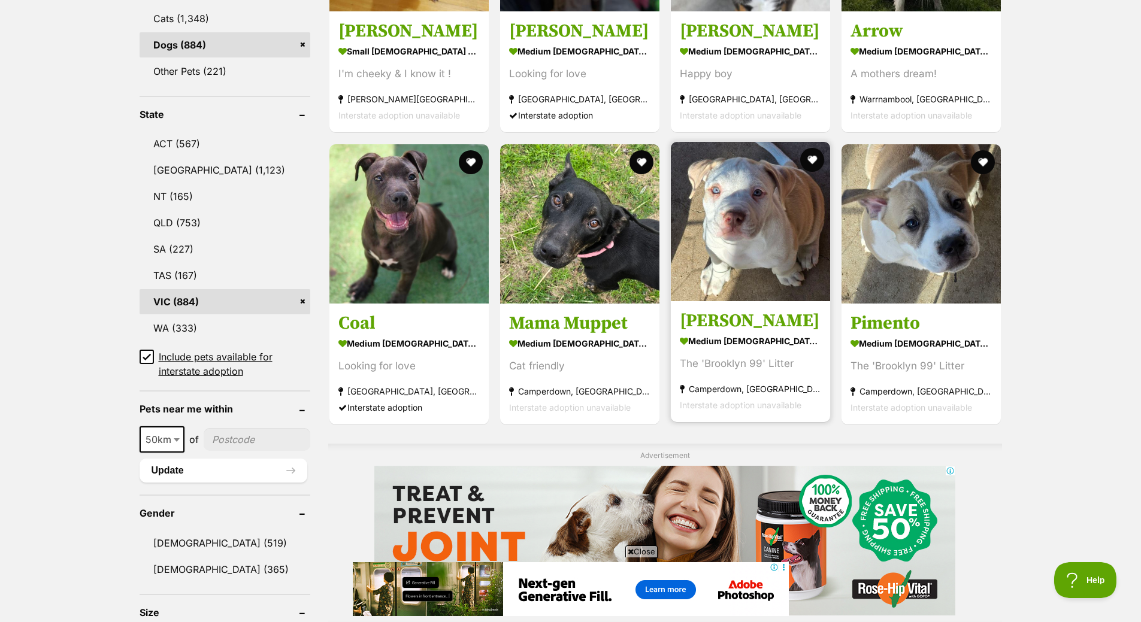
click at [785, 276] on img at bounding box center [750, 221] width 159 height 159
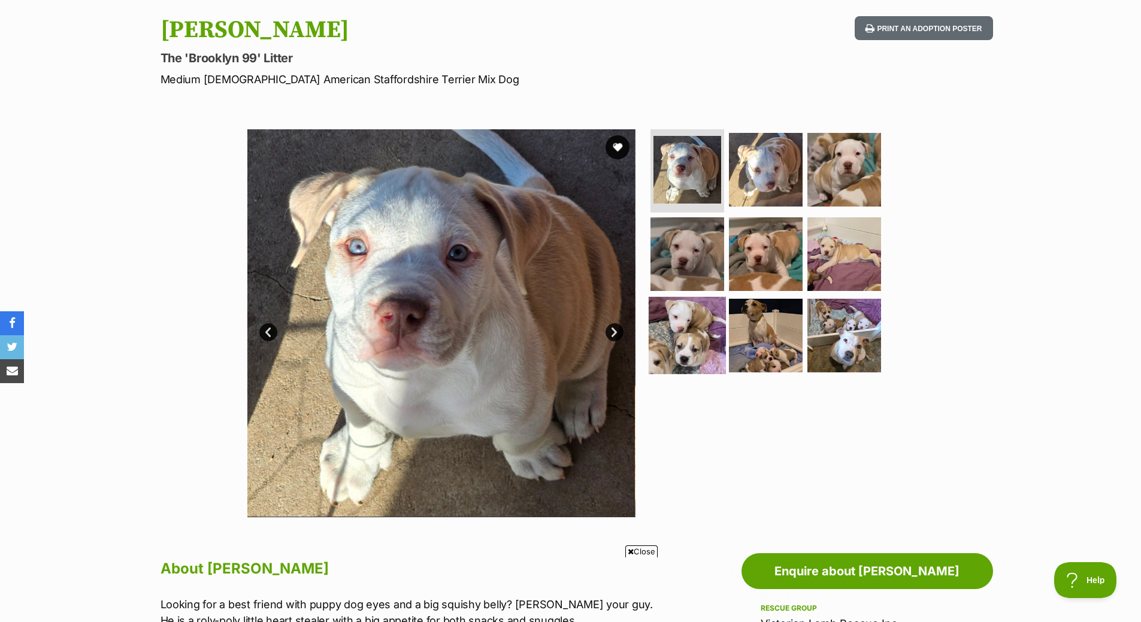
click at [709, 346] on img at bounding box center [687, 335] width 77 height 77
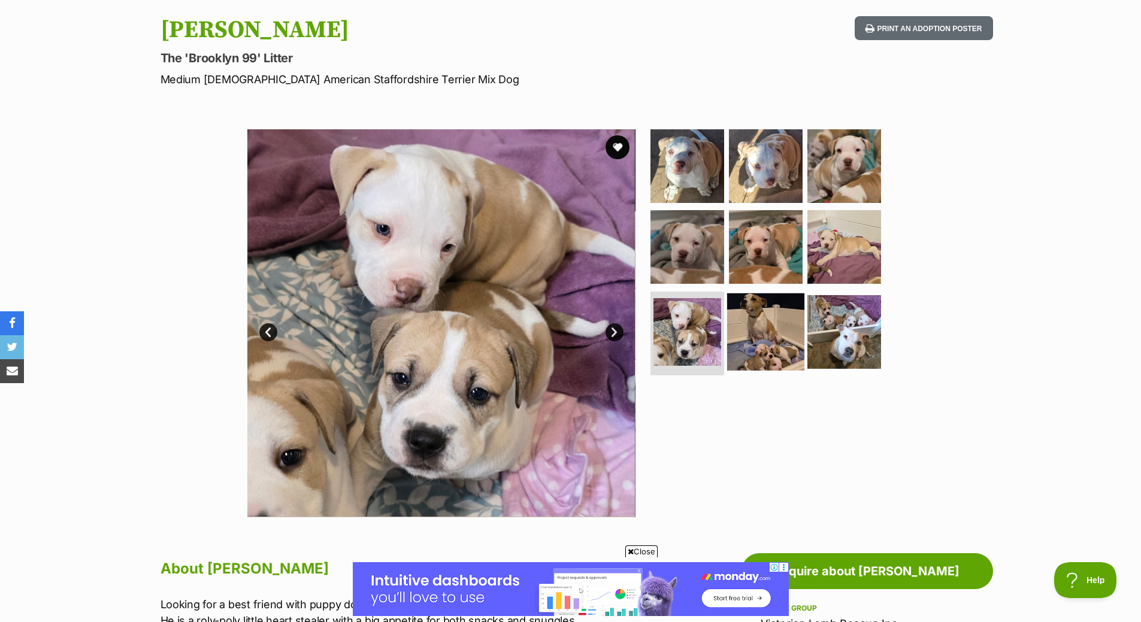
click at [748, 343] on img at bounding box center [765, 331] width 77 height 77
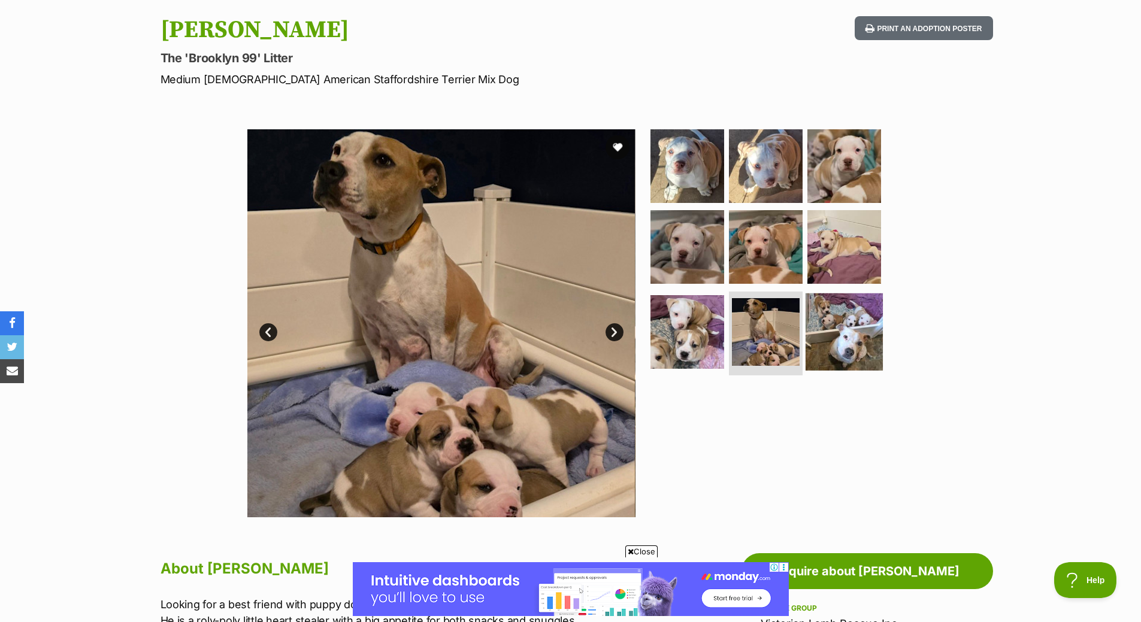
click at [850, 323] on img at bounding box center [844, 331] width 77 height 77
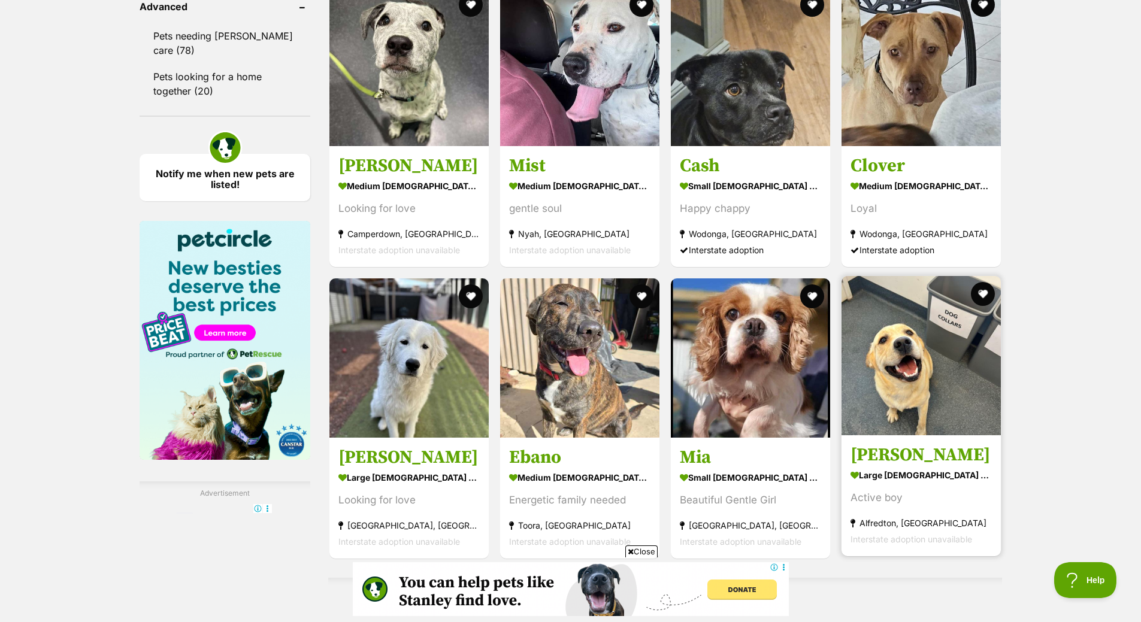
scroll to position [1677, 0]
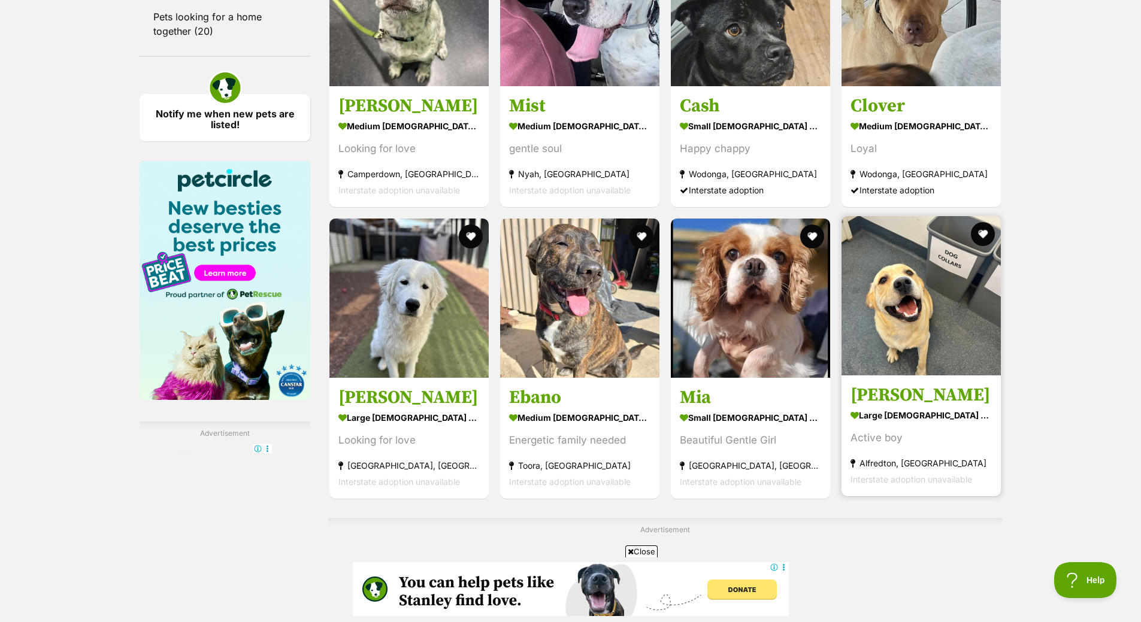
click at [937, 299] on img at bounding box center [921, 295] width 159 height 159
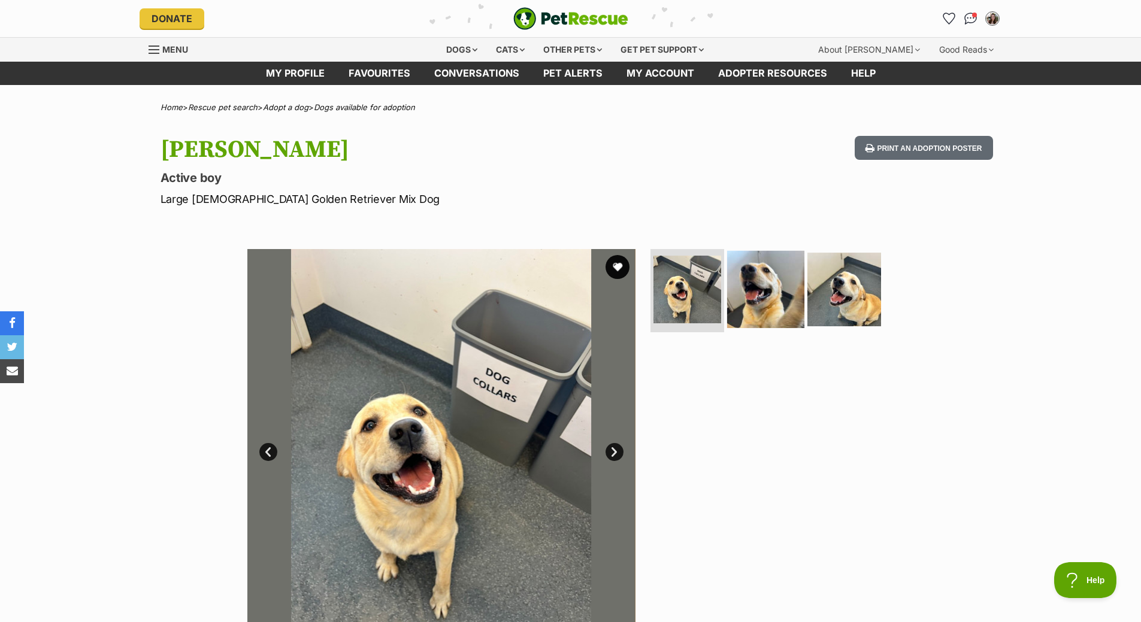
click at [748, 302] on img at bounding box center [765, 288] width 77 height 77
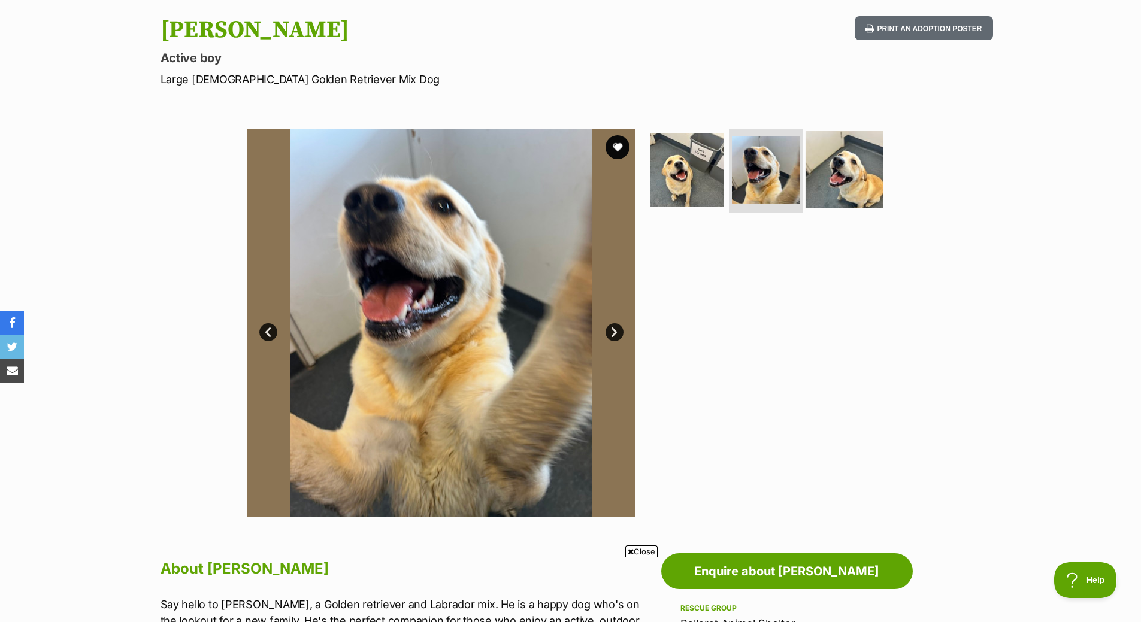
click at [838, 146] on img at bounding box center [844, 169] width 77 height 77
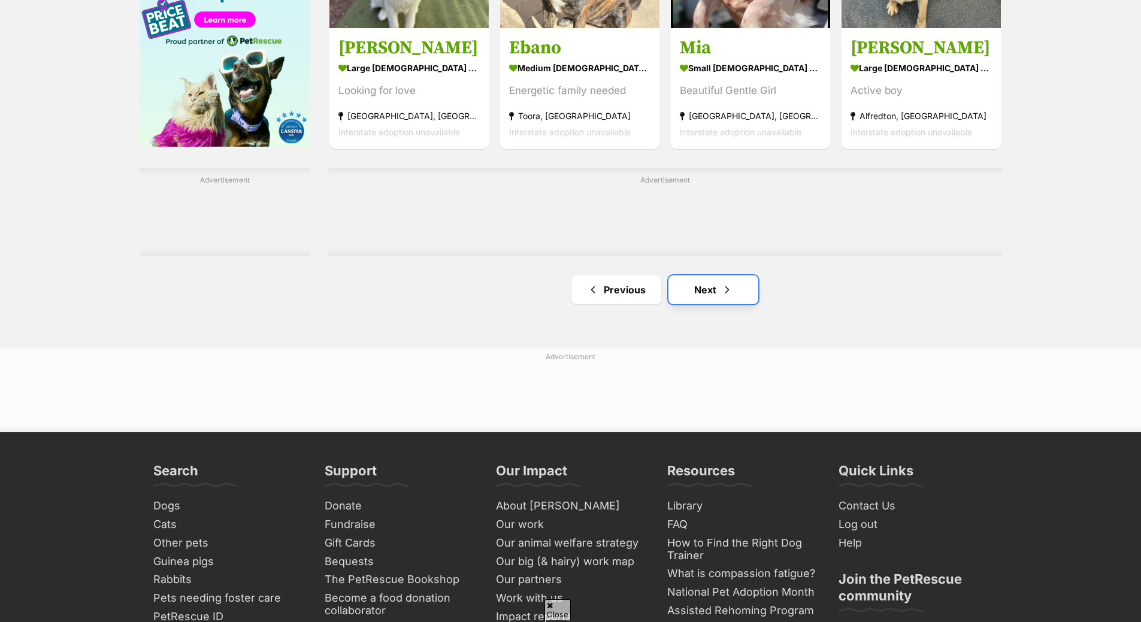
click at [721, 285] on span "Next page" at bounding box center [727, 290] width 12 height 14
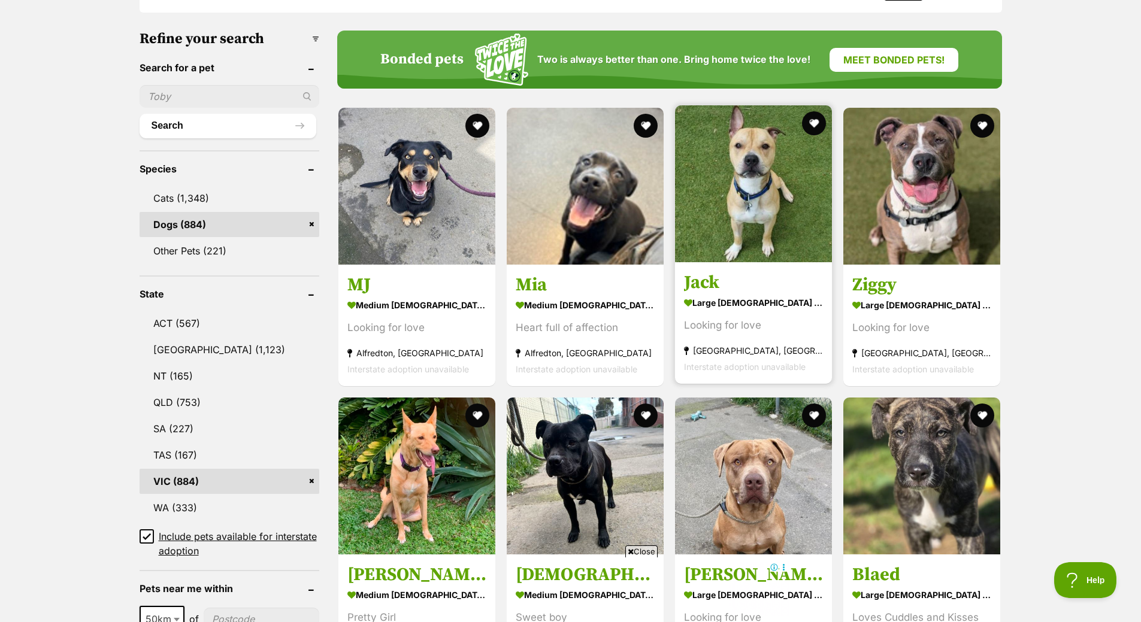
scroll to position [419, 0]
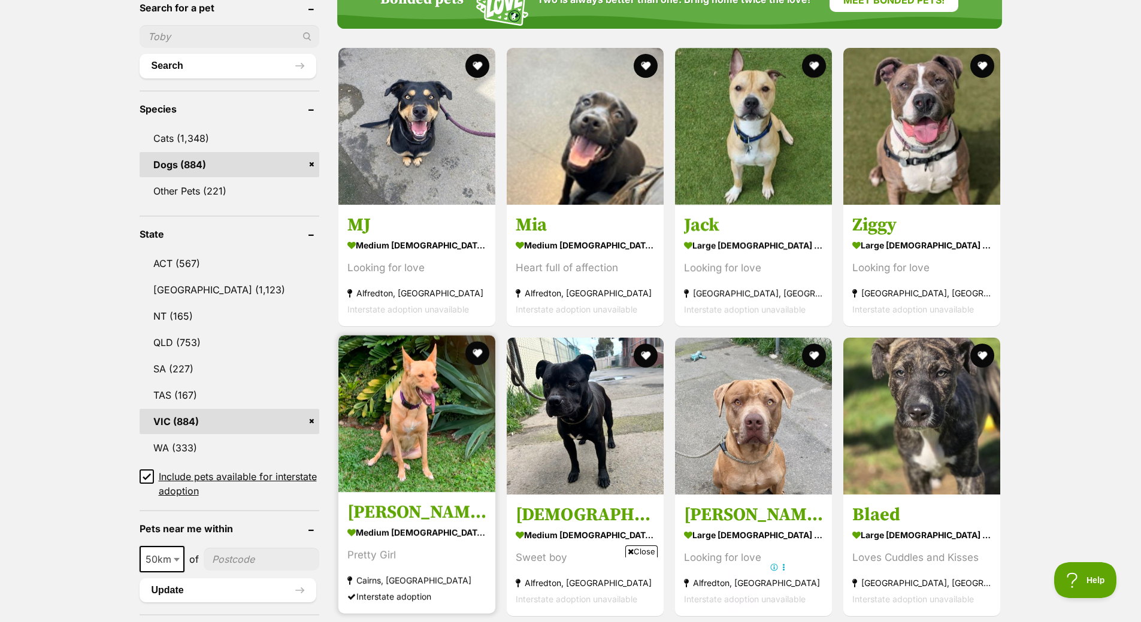
click at [385, 429] on img at bounding box center [416, 413] width 157 height 157
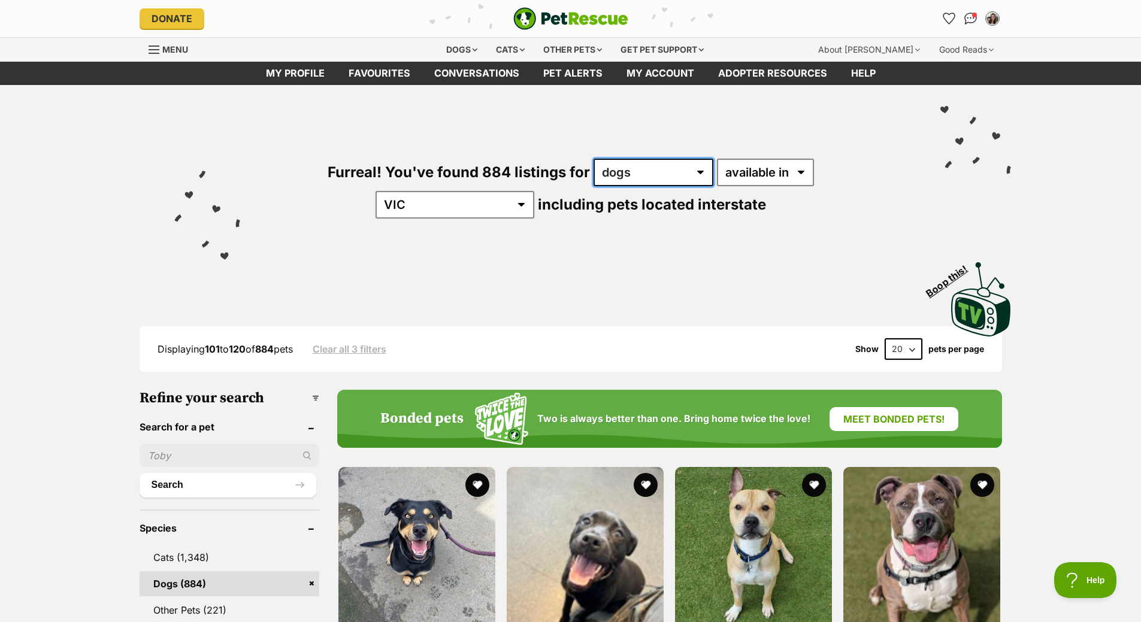
click at [594, 180] on select "any type of pet cats dogs other pets" at bounding box center [654, 173] width 120 height 28
select select "Other Pets"
click at [594, 159] on select "any type of pet cats dogs other pets" at bounding box center [654, 173] width 120 height 28
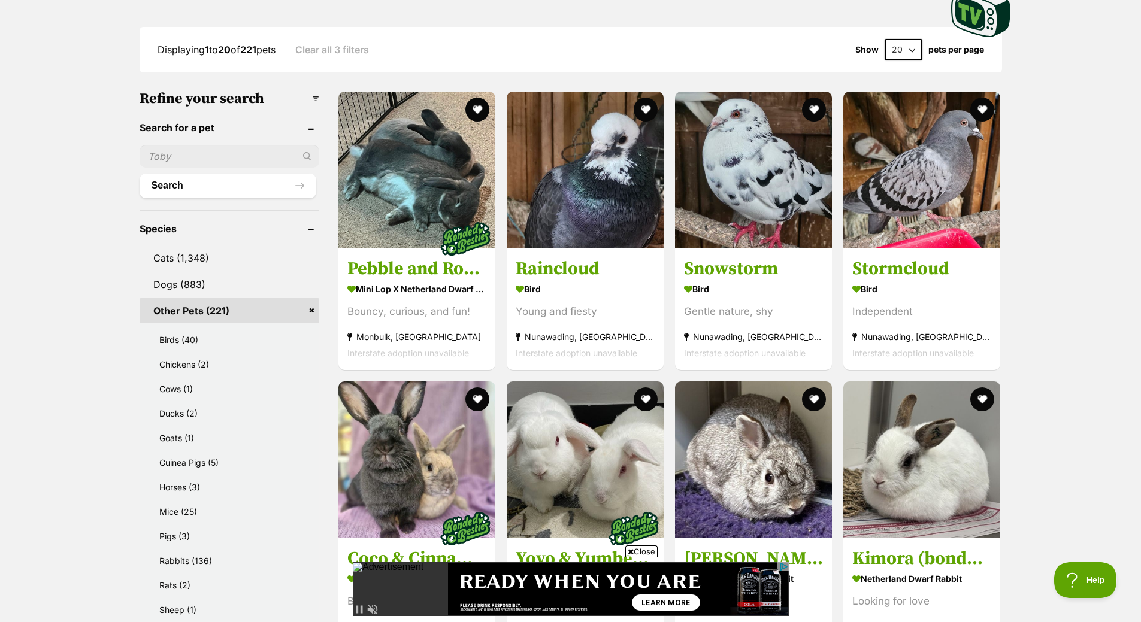
scroll to position [60, 0]
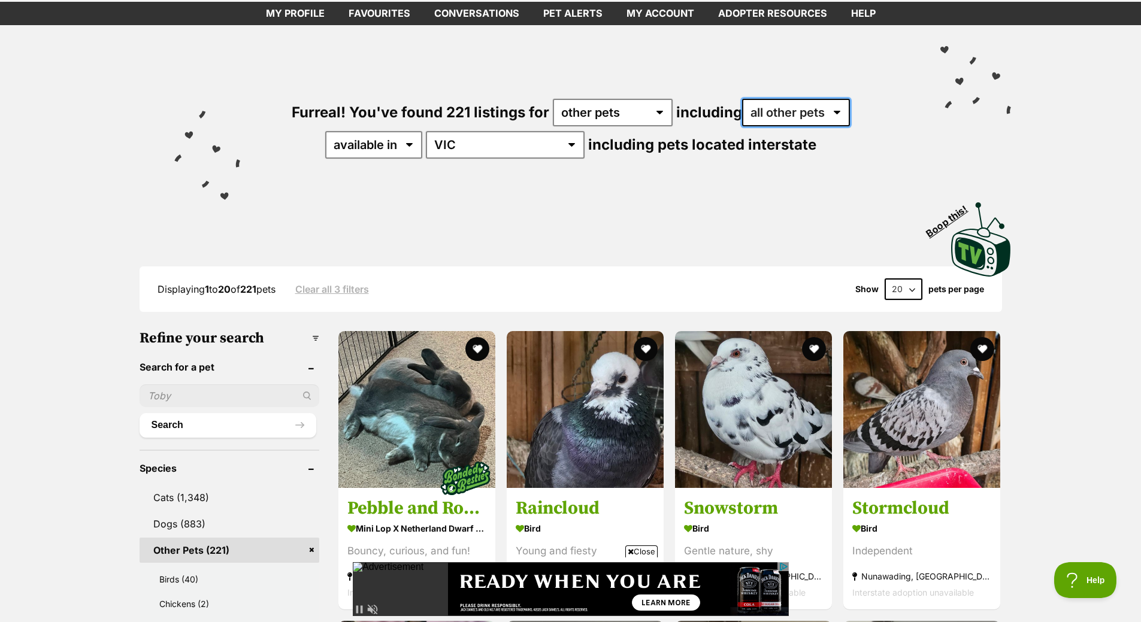
drag, startPoint x: 821, startPoint y: 107, endPoint x: 816, endPoint y: 125, distance: 18.6
click at [821, 107] on select "all other pets Birds Chickens Cows Ducks Goats Guinea Pigs Horses Mice Pigs Rab…" at bounding box center [796, 113] width 108 height 28
click at [514, 141] on select "[GEOGRAPHIC_DATA] [GEOGRAPHIC_DATA] [GEOGRAPHIC_DATA] [GEOGRAPHIC_DATA] [GEOGRA…" at bounding box center [505, 145] width 159 height 28
select select "any"
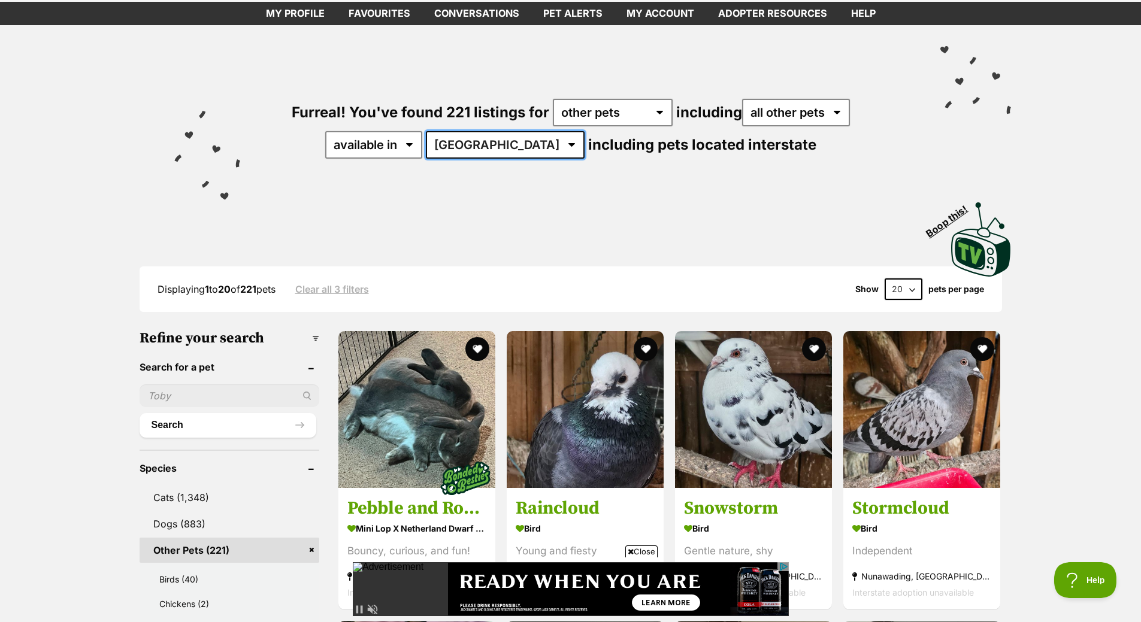
click at [462, 131] on select "[GEOGRAPHIC_DATA] [GEOGRAPHIC_DATA] [GEOGRAPHIC_DATA] [GEOGRAPHIC_DATA] [GEOGRA…" at bounding box center [505, 145] width 159 height 28
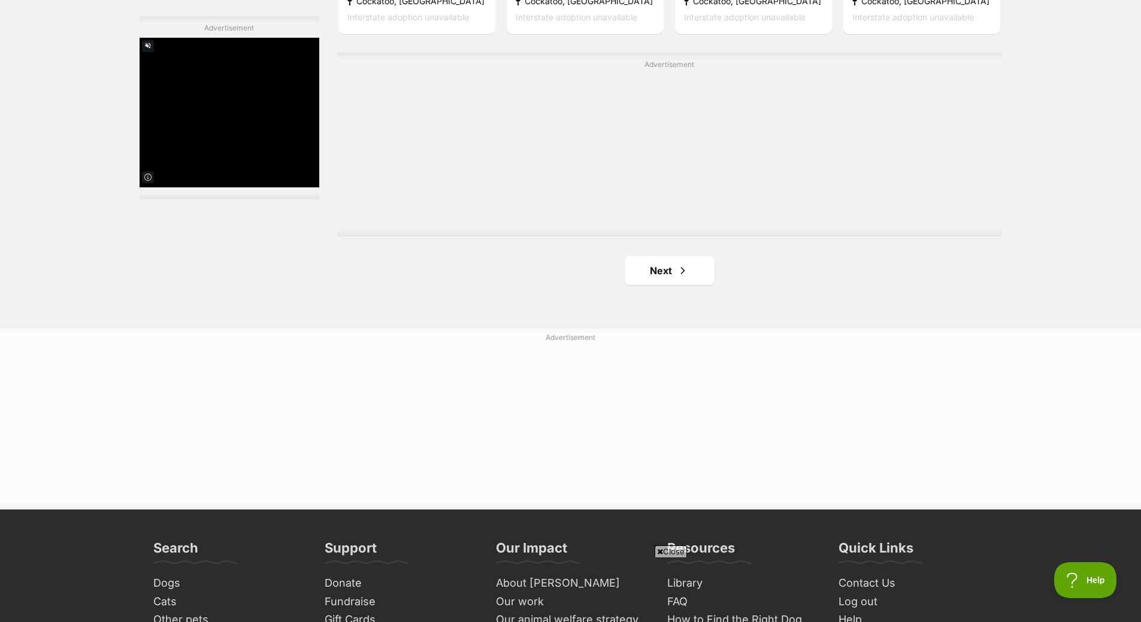
scroll to position [2276, 0]
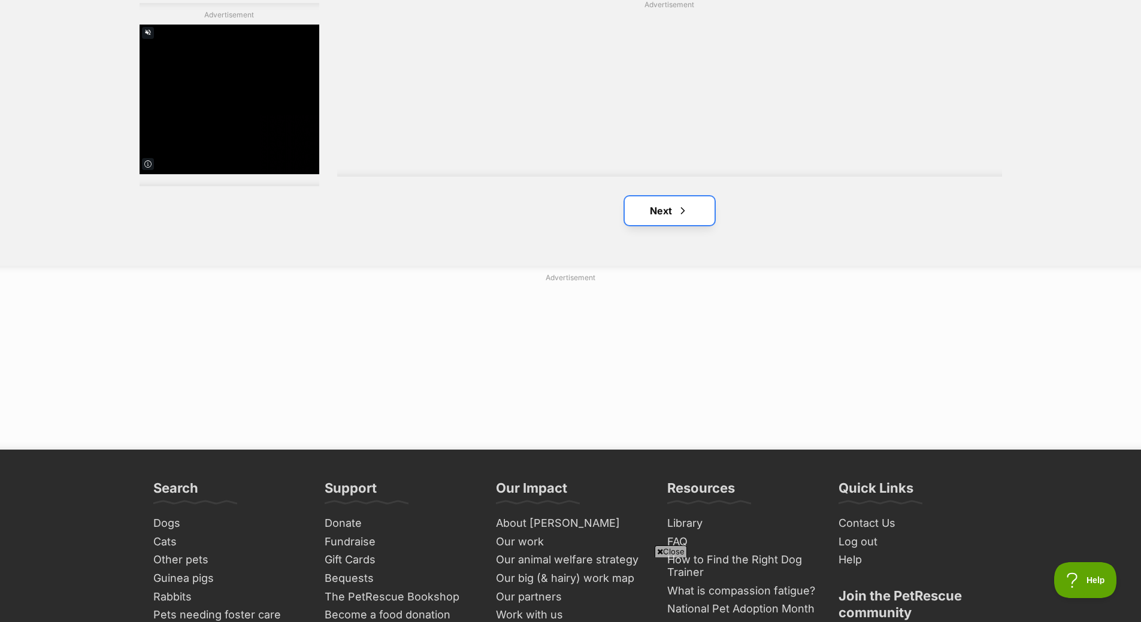
click at [688, 217] on span "Next page" at bounding box center [683, 211] width 12 height 14
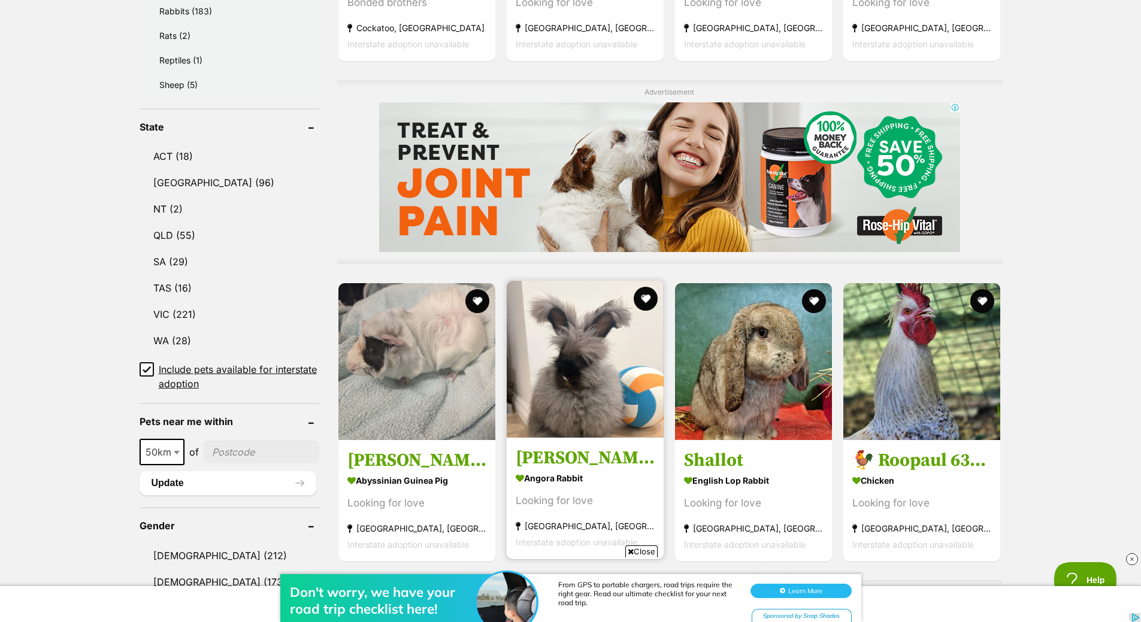
click at [588, 371] on img at bounding box center [585, 359] width 157 height 157
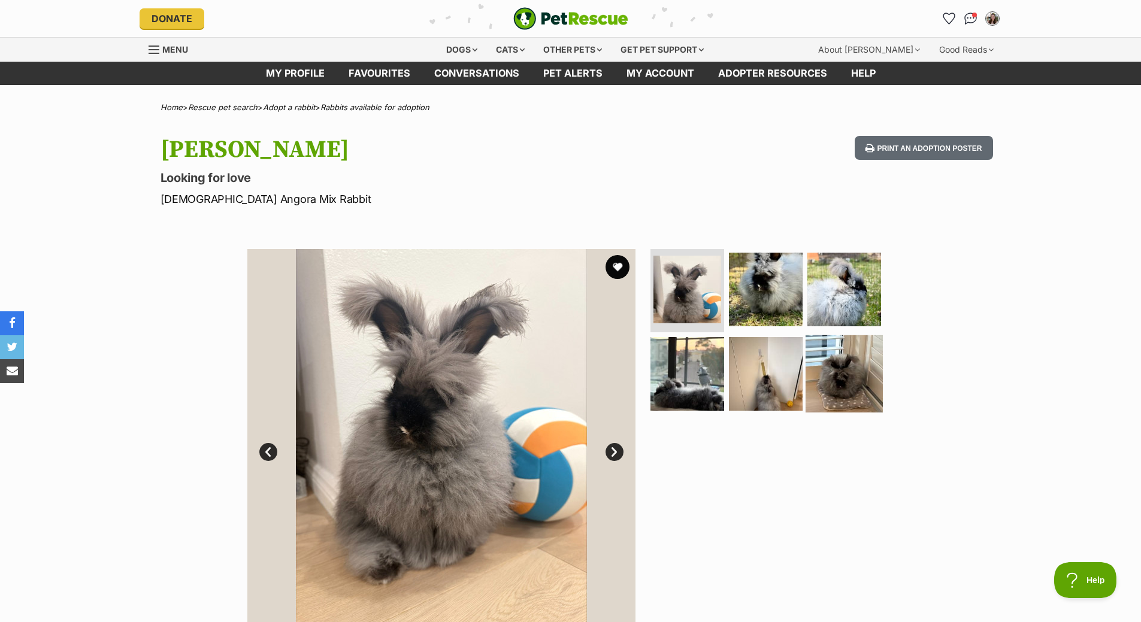
click at [852, 376] on img at bounding box center [844, 373] width 77 height 77
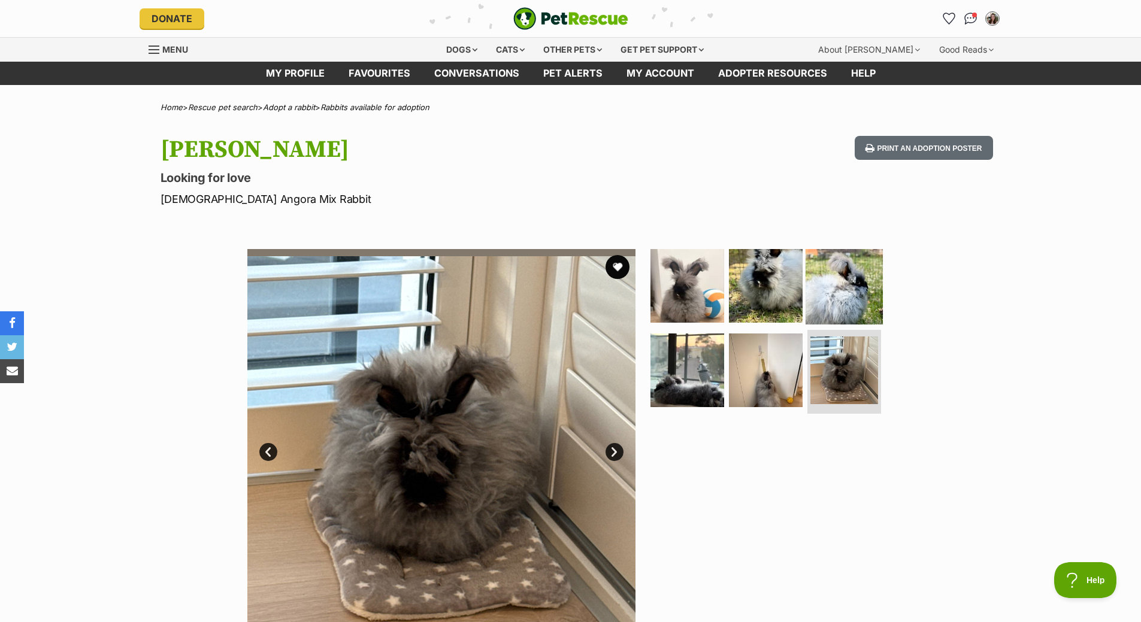
click at [819, 278] on img at bounding box center [844, 285] width 77 height 77
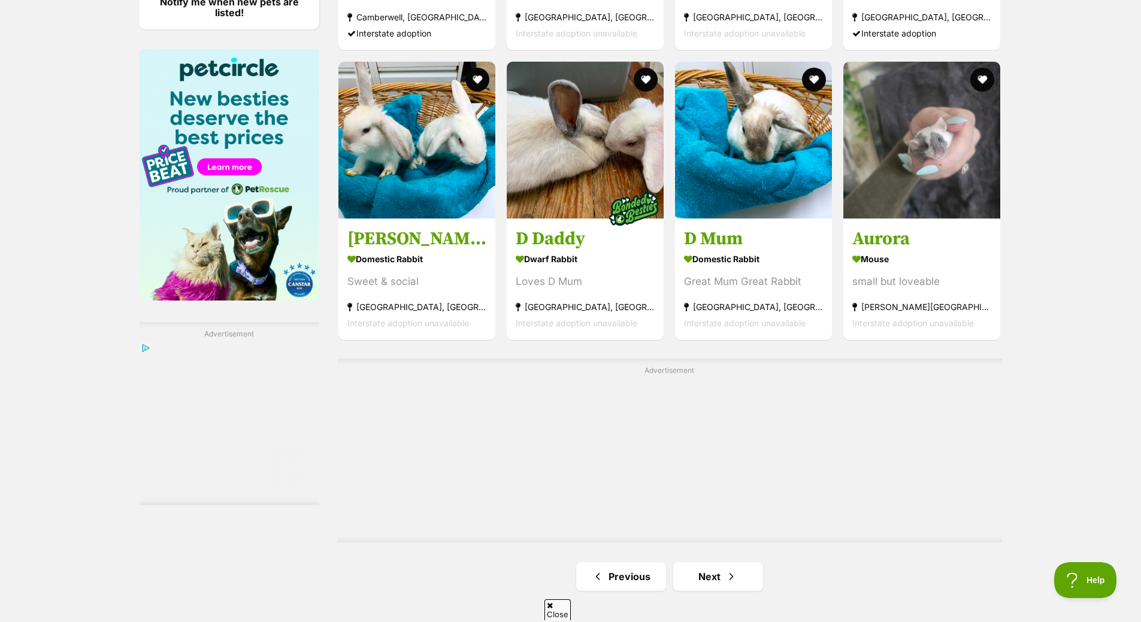
scroll to position [1970, 0]
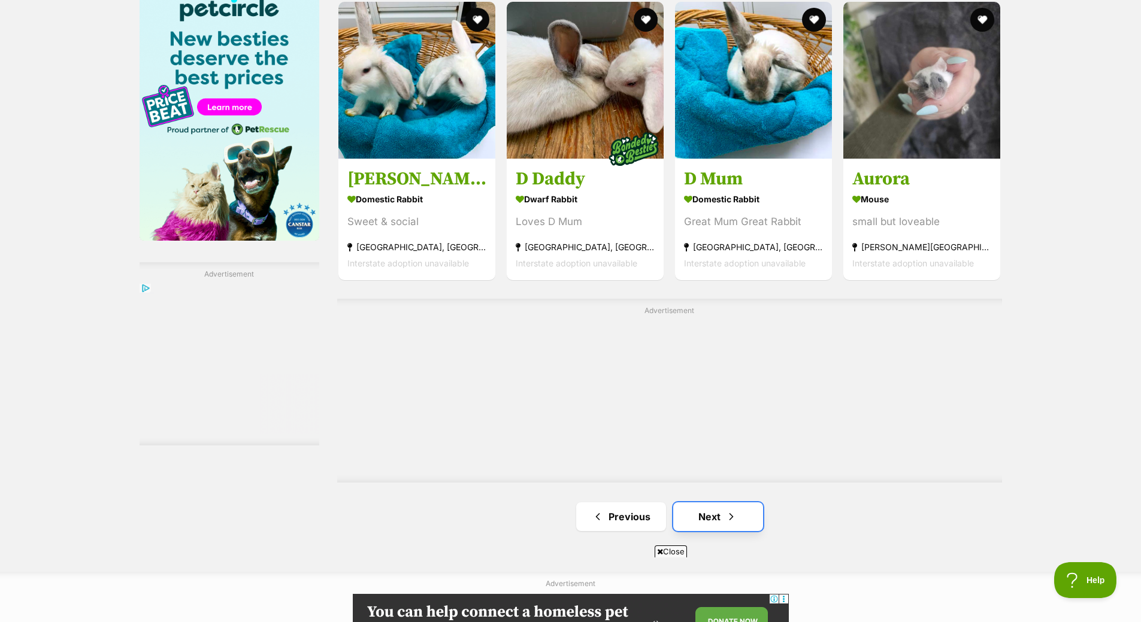
click at [727, 524] on span "Next page" at bounding box center [731, 517] width 12 height 14
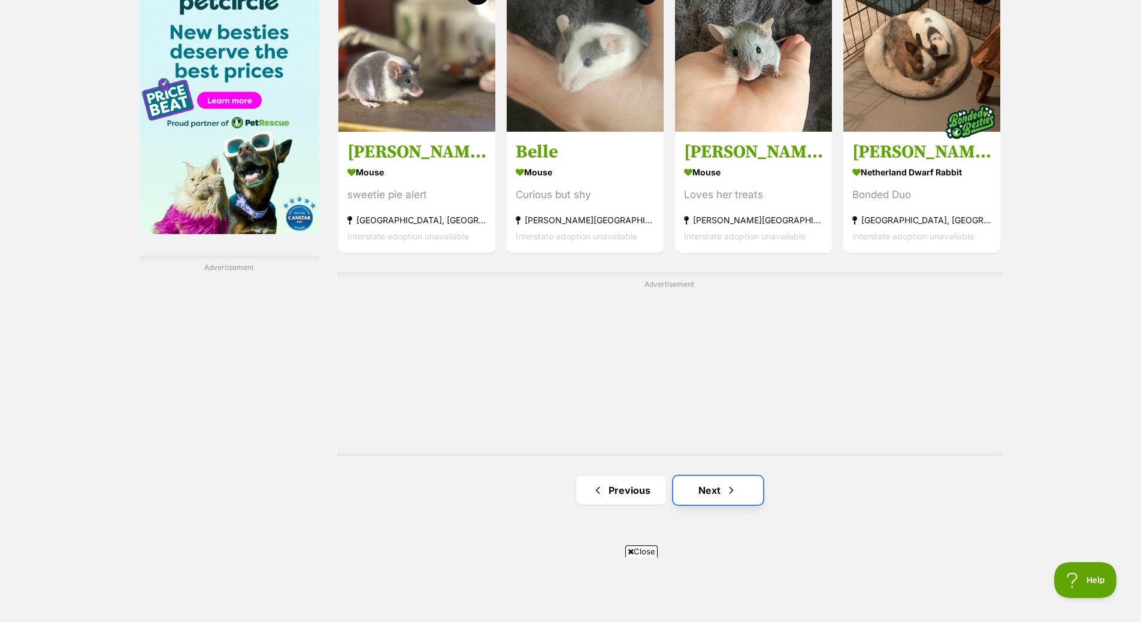
click at [715, 494] on link "Next" at bounding box center [718, 490] width 90 height 29
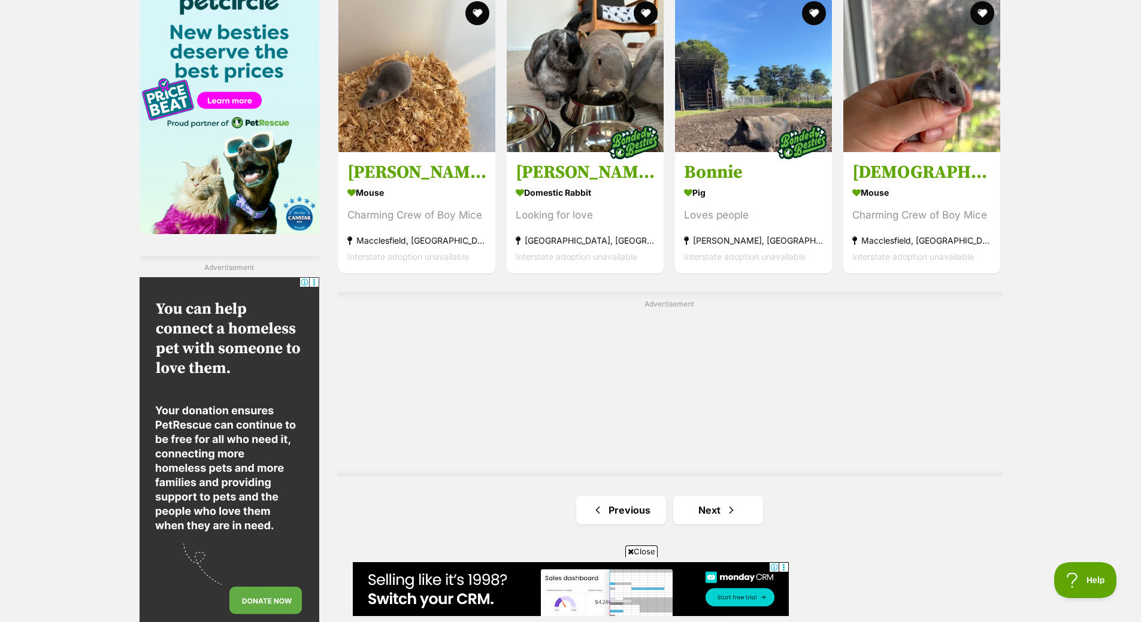
scroll to position [2096, 0]
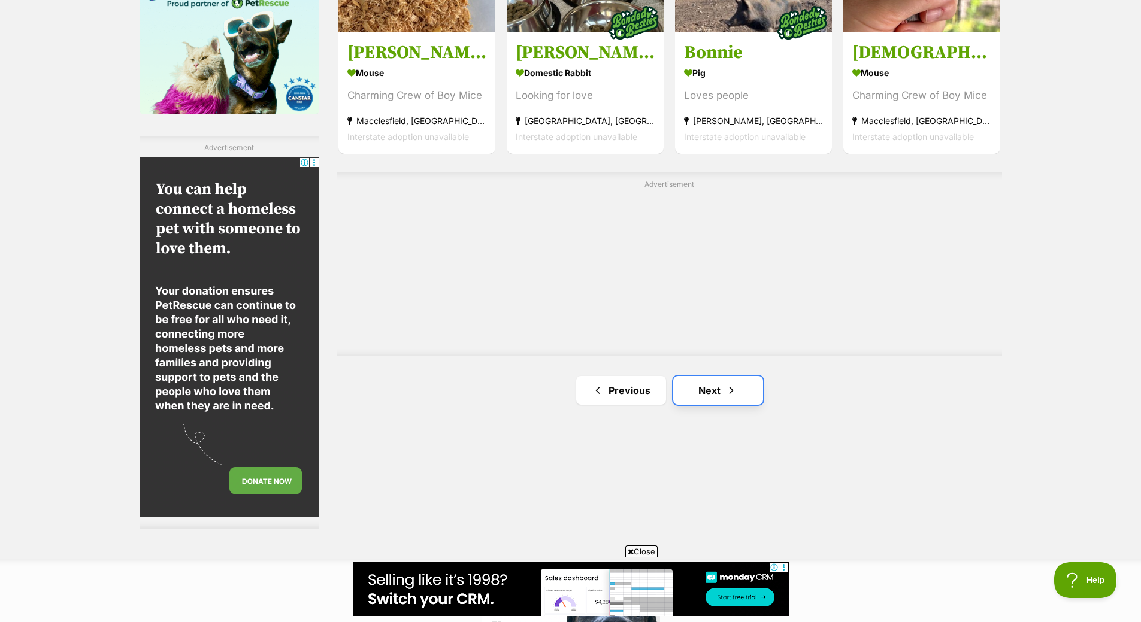
click at [740, 388] on link "Next" at bounding box center [718, 390] width 90 height 29
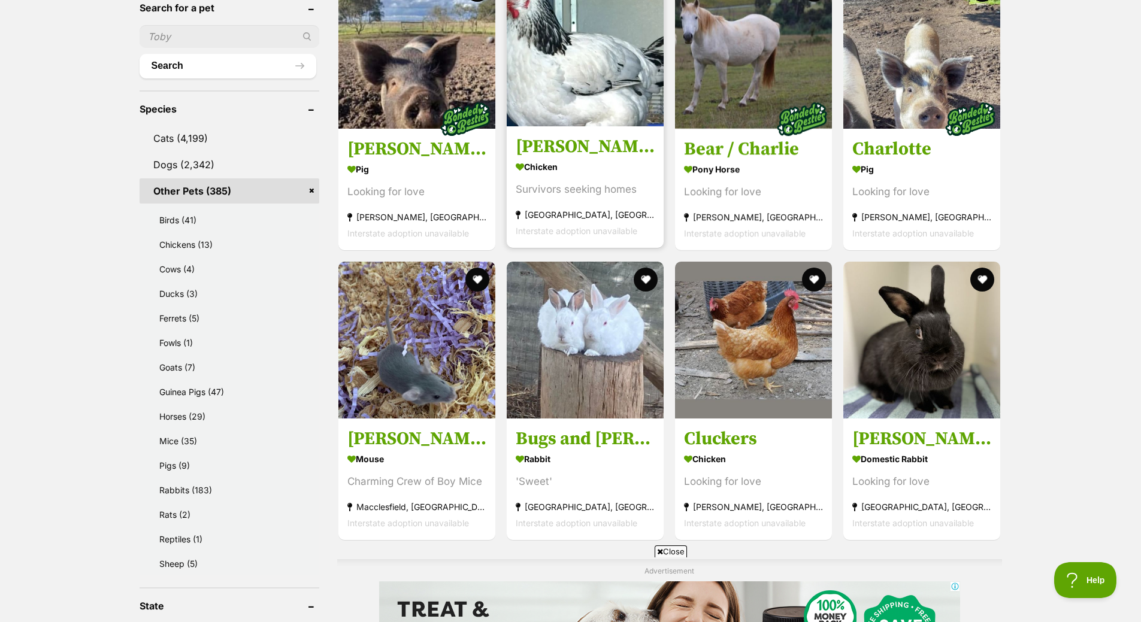
click at [582, 194] on div "Survivors seeking homes" at bounding box center [585, 189] width 139 height 16
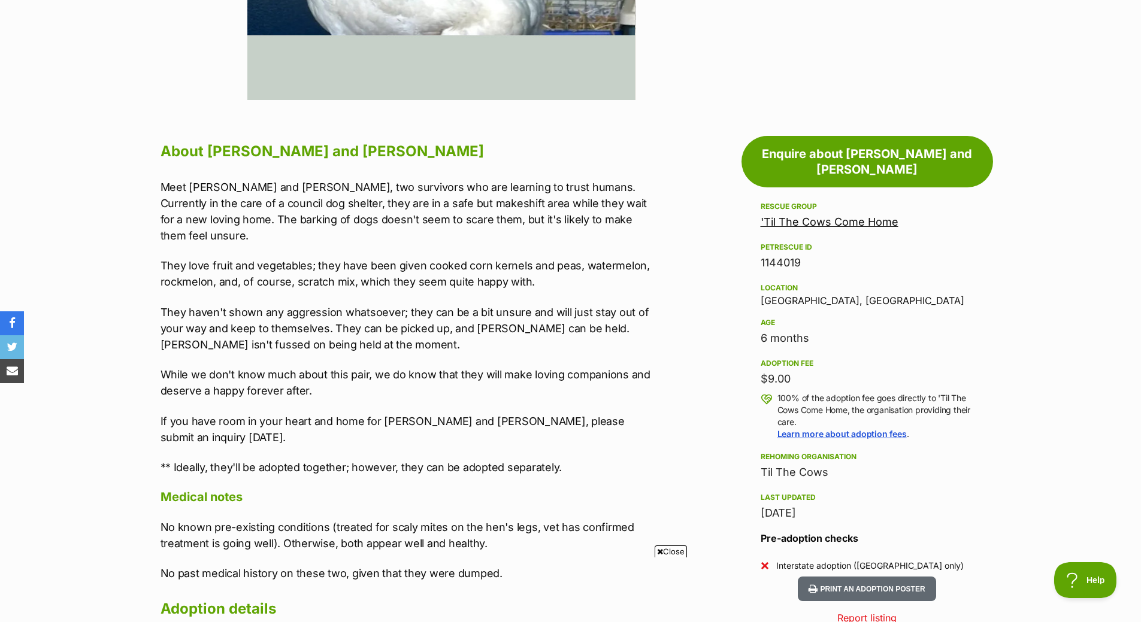
scroll to position [419, 0]
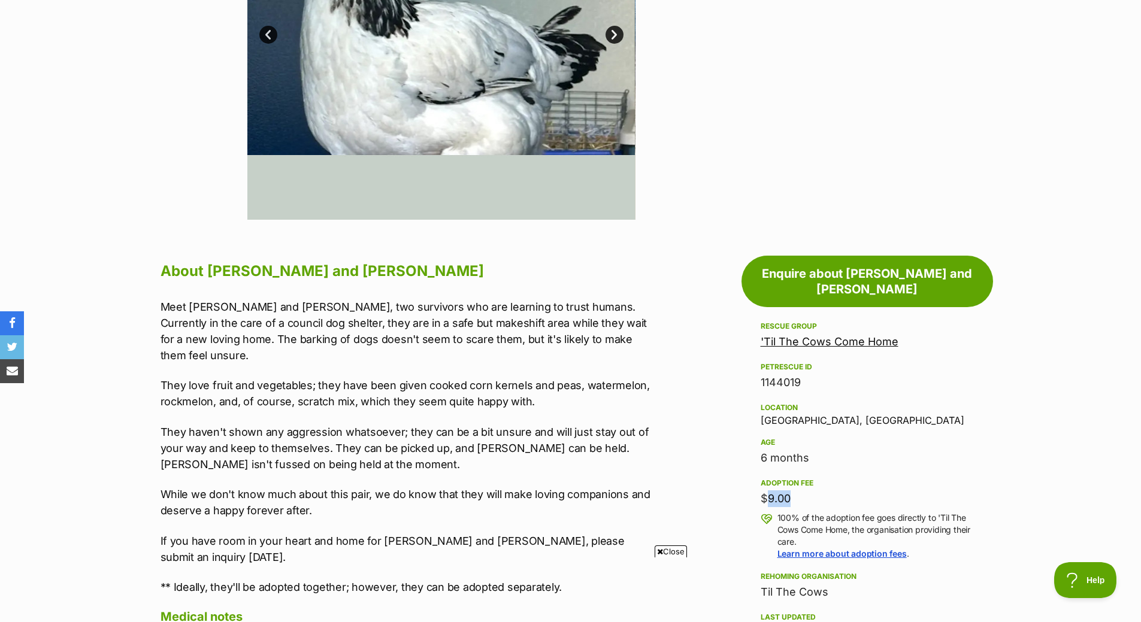
drag, startPoint x: 785, startPoint y: 487, endPoint x: 721, endPoint y: 488, distance: 64.7
click at [816, 491] on div "$9.00" at bounding box center [867, 499] width 213 height 17
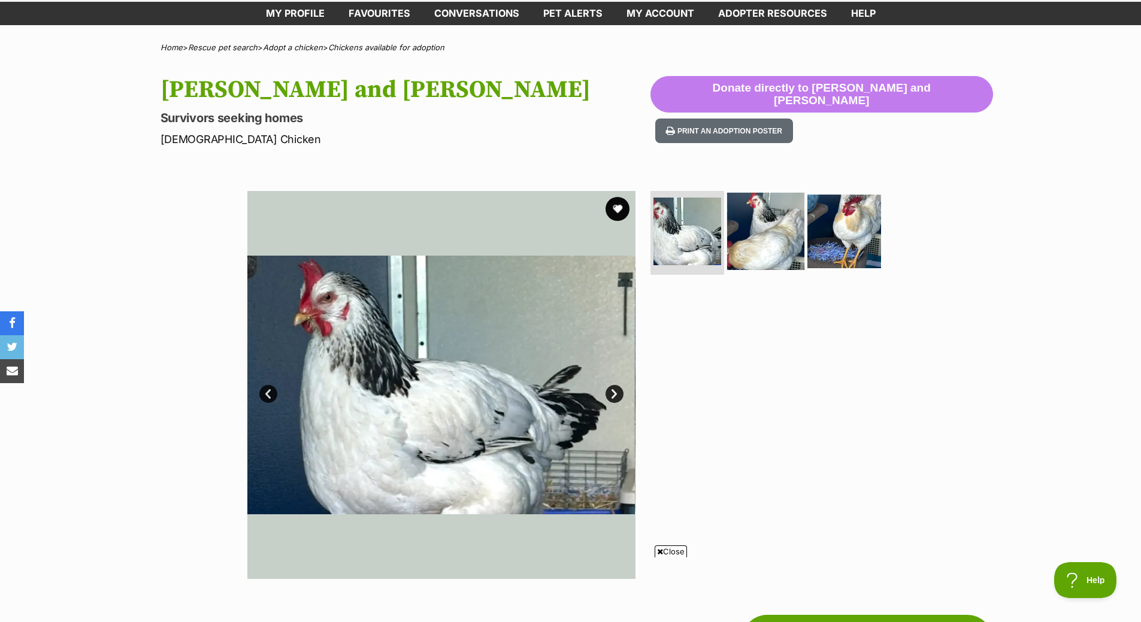
click at [739, 230] on img at bounding box center [765, 231] width 77 height 77
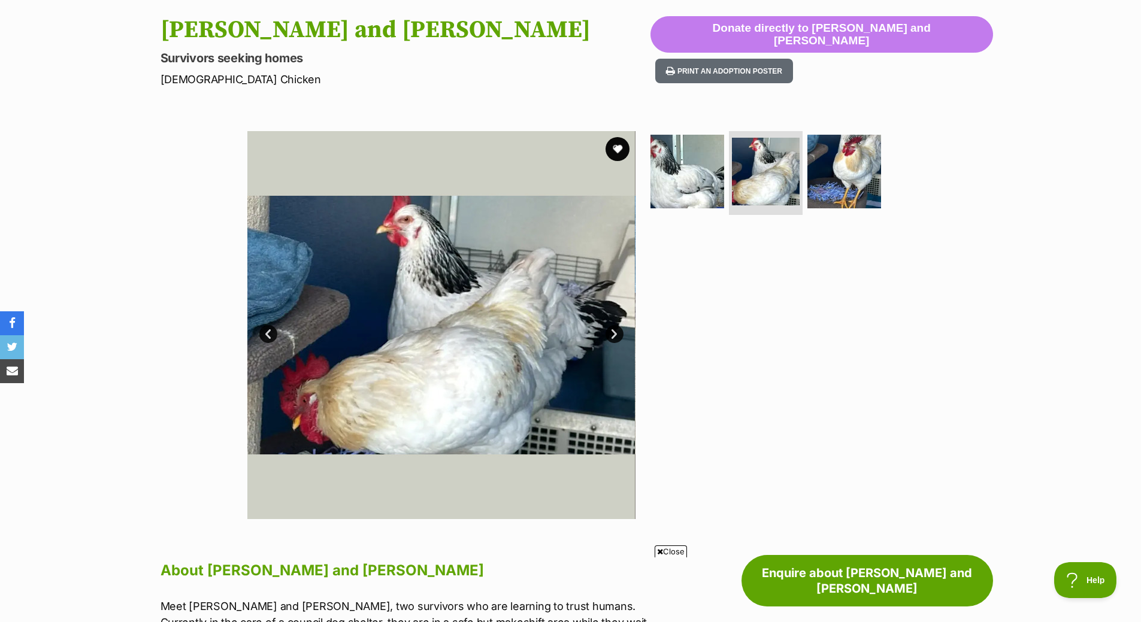
scroll to position [419, 0]
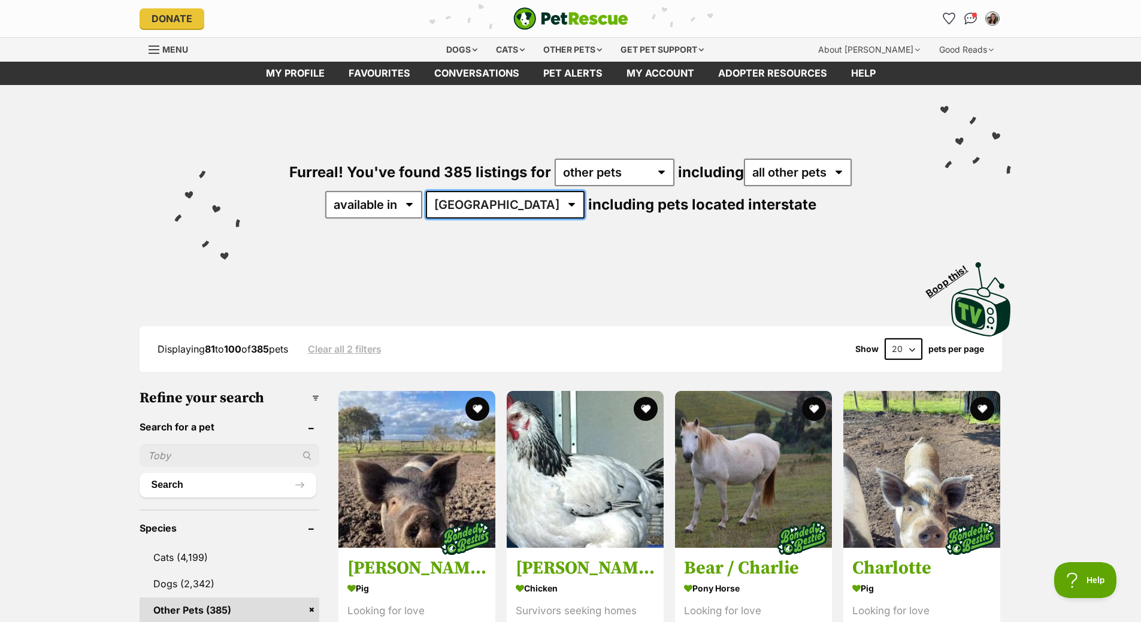
click at [506, 205] on select "Australia ACT NSW NT QLD SA TAS VIC WA" at bounding box center [505, 205] width 159 height 28
select select "VIC"
click at [462, 191] on select "Australia ACT NSW NT QLD SA TAS VIC WA" at bounding box center [505, 205] width 159 height 28
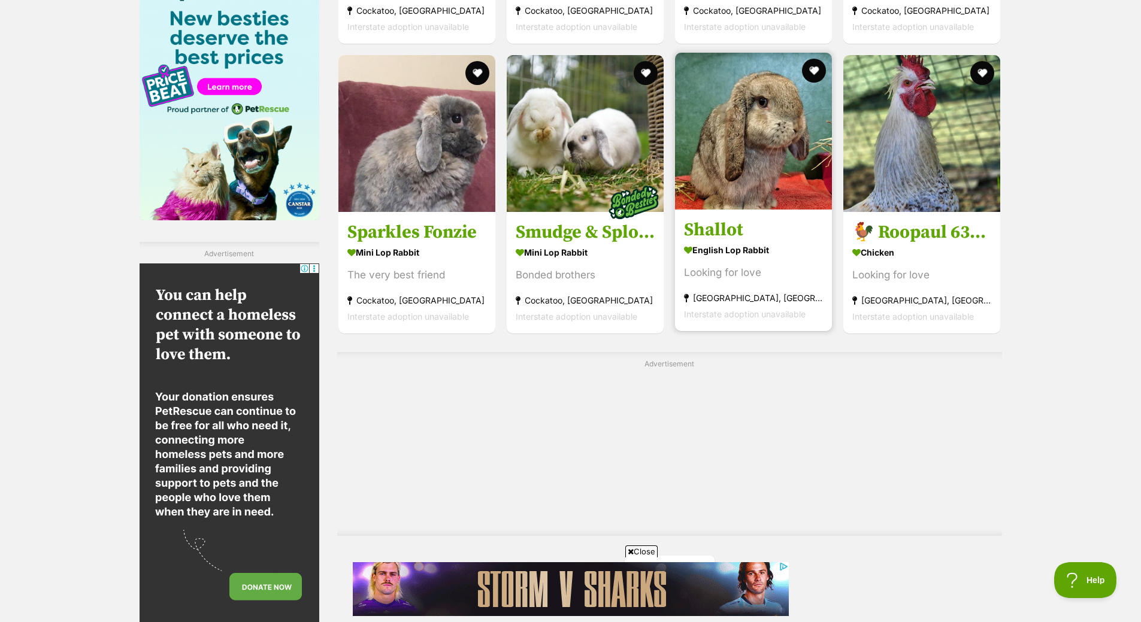
scroll to position [2037, 0]
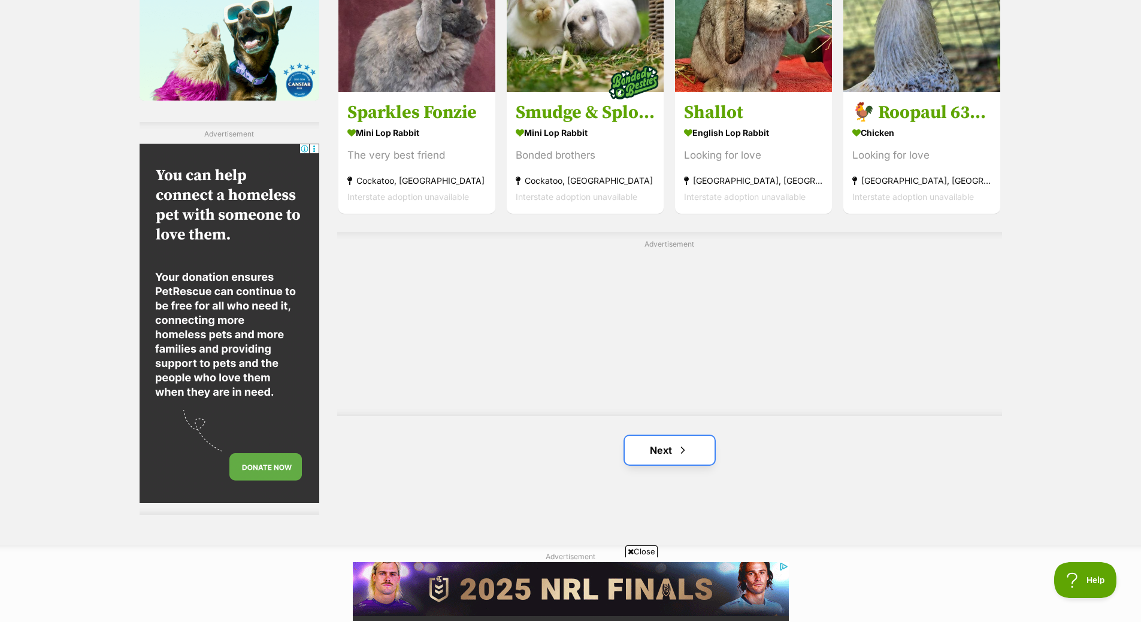
click at [698, 440] on link "Next" at bounding box center [670, 450] width 90 height 29
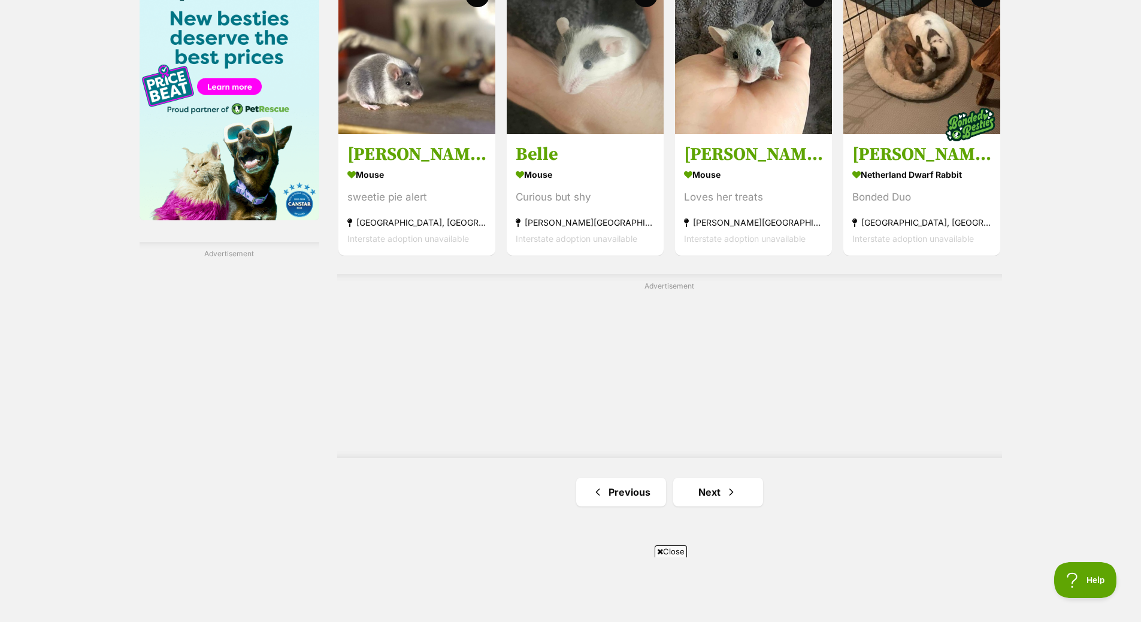
scroll to position [1977, 0]
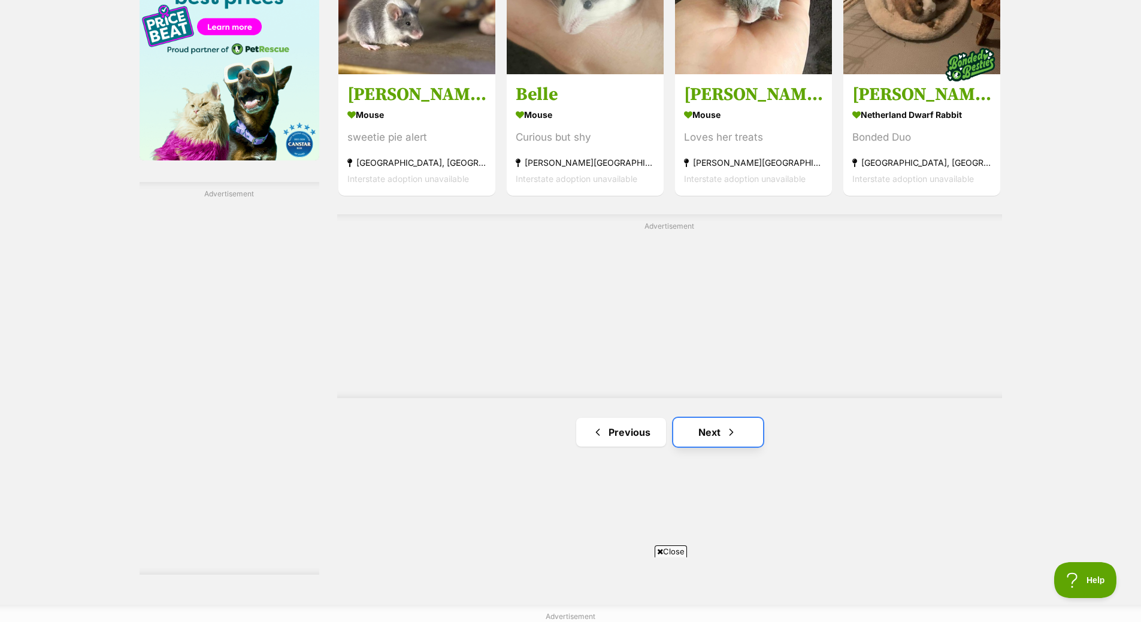
click at [703, 441] on link "Next" at bounding box center [718, 432] width 90 height 29
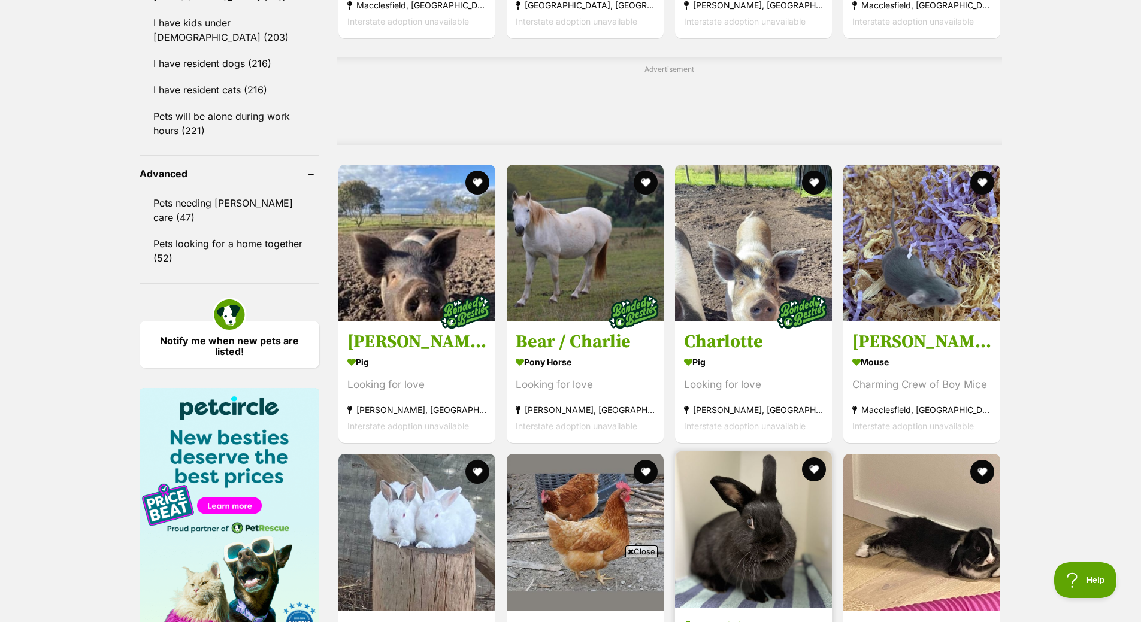
scroll to position [1737, 0]
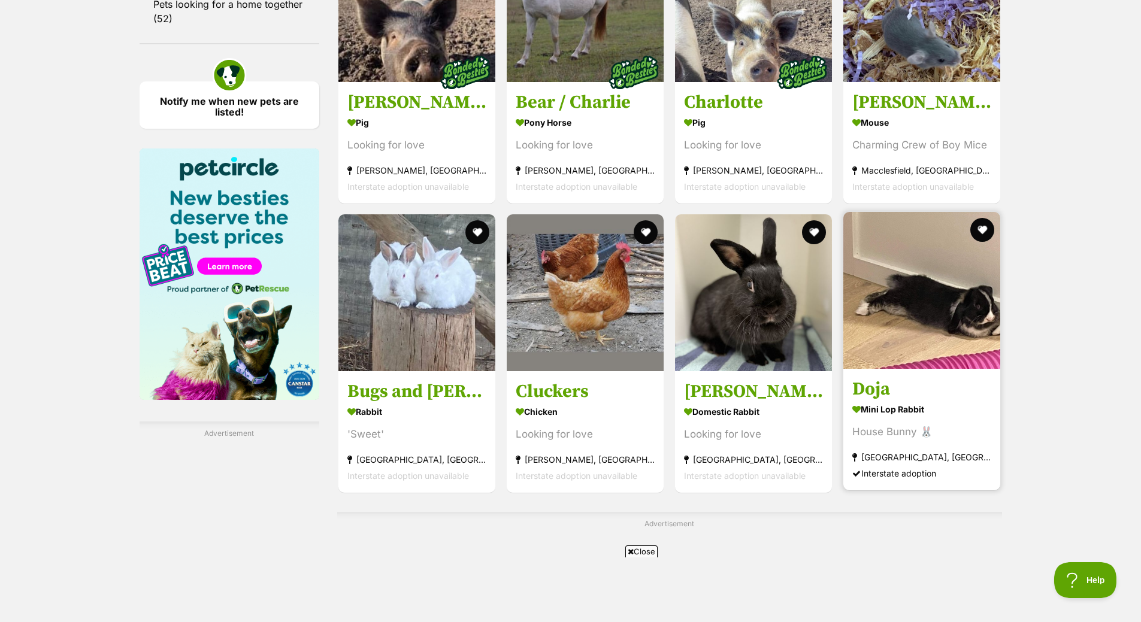
click at [907, 329] on img at bounding box center [921, 290] width 157 height 157
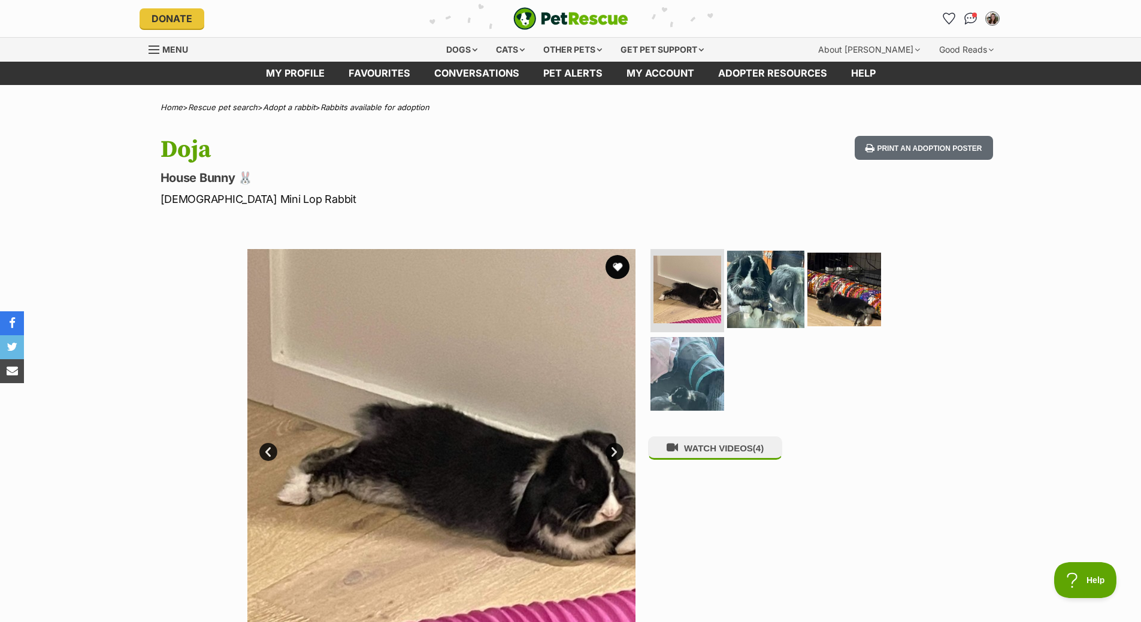
click at [764, 304] on img at bounding box center [765, 288] width 77 height 77
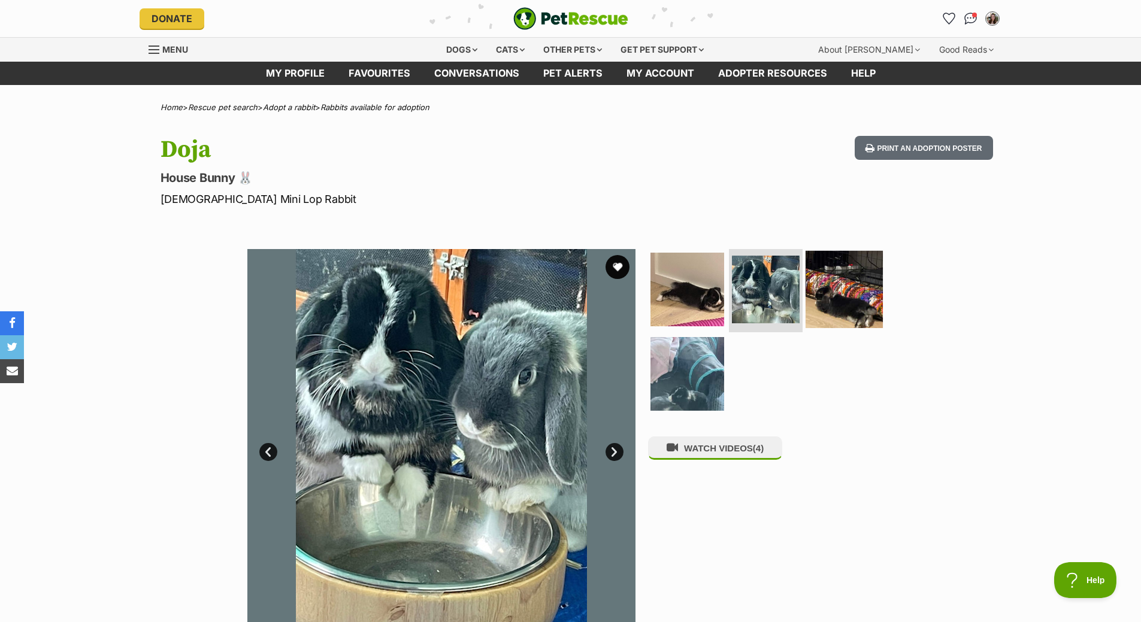
click at [830, 299] on img at bounding box center [844, 288] width 77 height 77
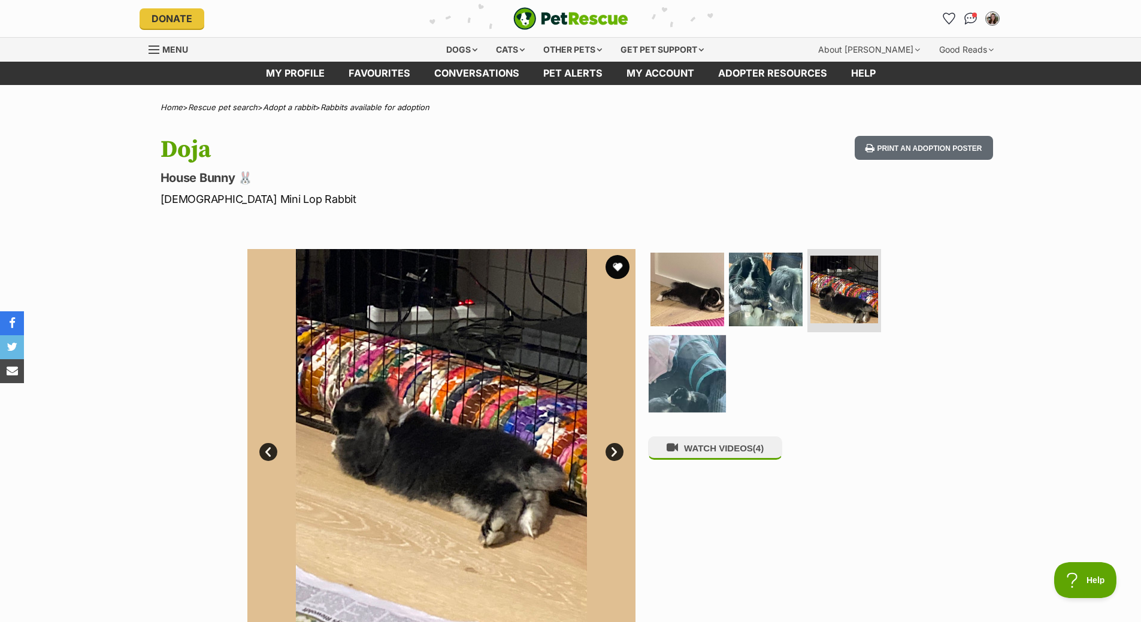
click at [697, 390] on img at bounding box center [687, 373] width 77 height 77
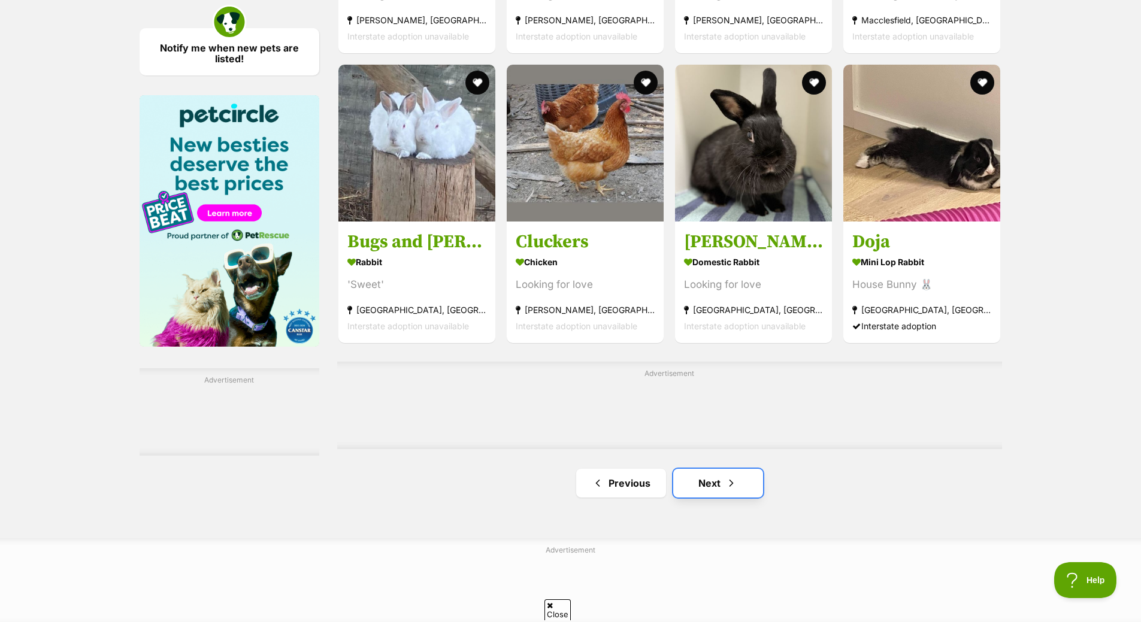
click at [719, 469] on link "Next" at bounding box center [718, 483] width 90 height 29
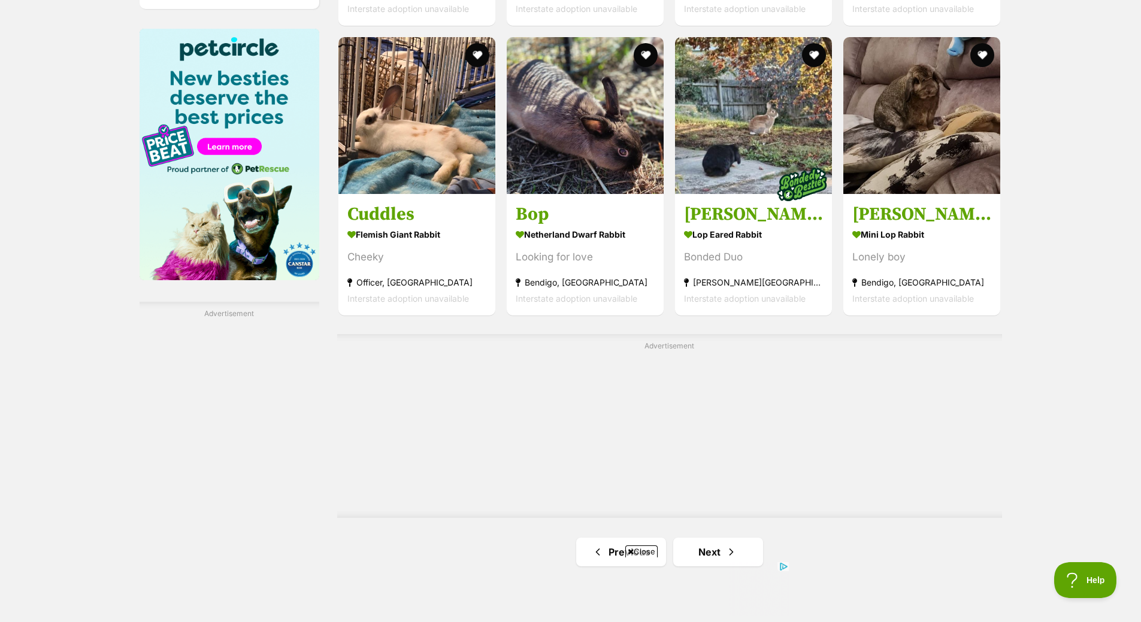
scroll to position [2037, 0]
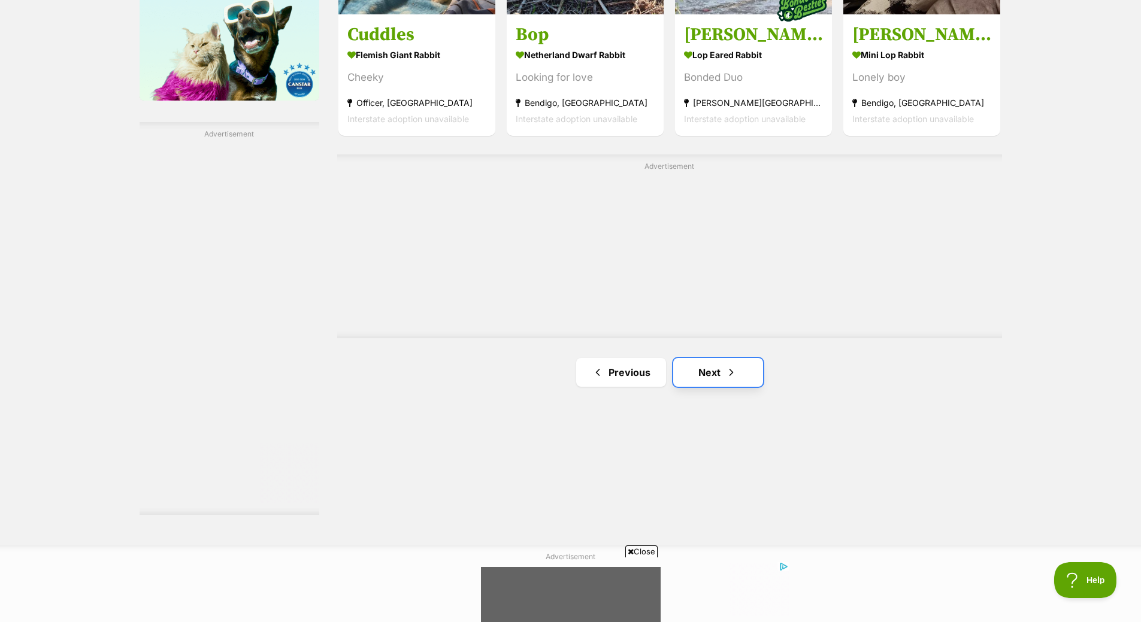
click at [717, 374] on link "Next" at bounding box center [718, 372] width 90 height 29
